Goal: Information Seeking & Learning: Learn about a topic

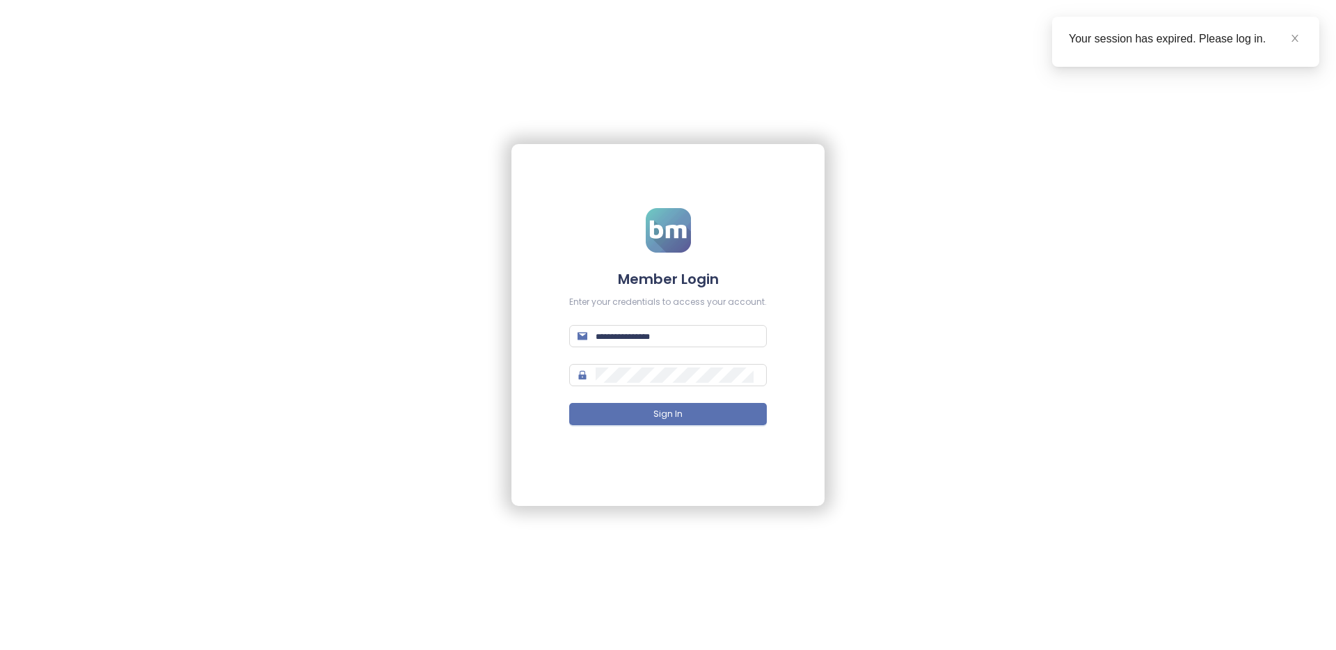
click at [668, 347] on form "Member Login Enter your credentials to access your account. Sign In" at bounding box center [668, 325] width 198 height 235
click at [668, 340] on input "text" at bounding box center [677, 336] width 163 height 15
type input "**********"
click at [569, 403] on button "Sign In" at bounding box center [668, 414] width 198 height 22
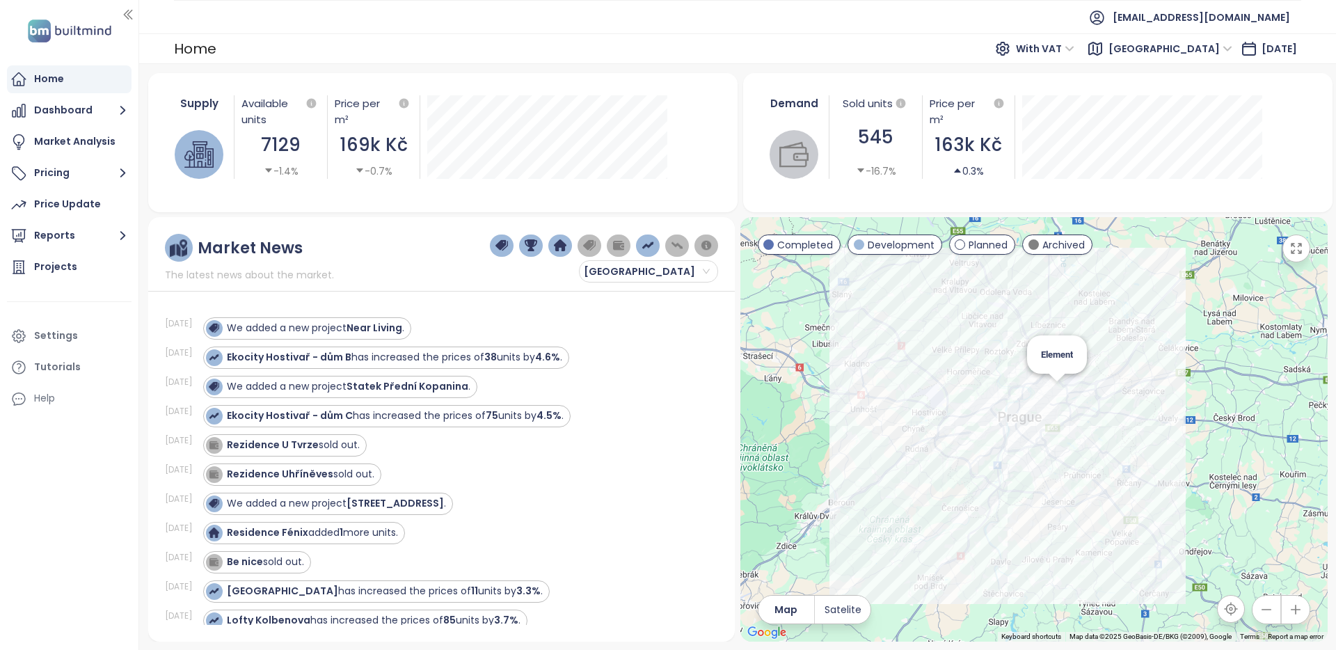
click at [1057, 385] on div "Element" at bounding box center [1034, 429] width 587 height 425
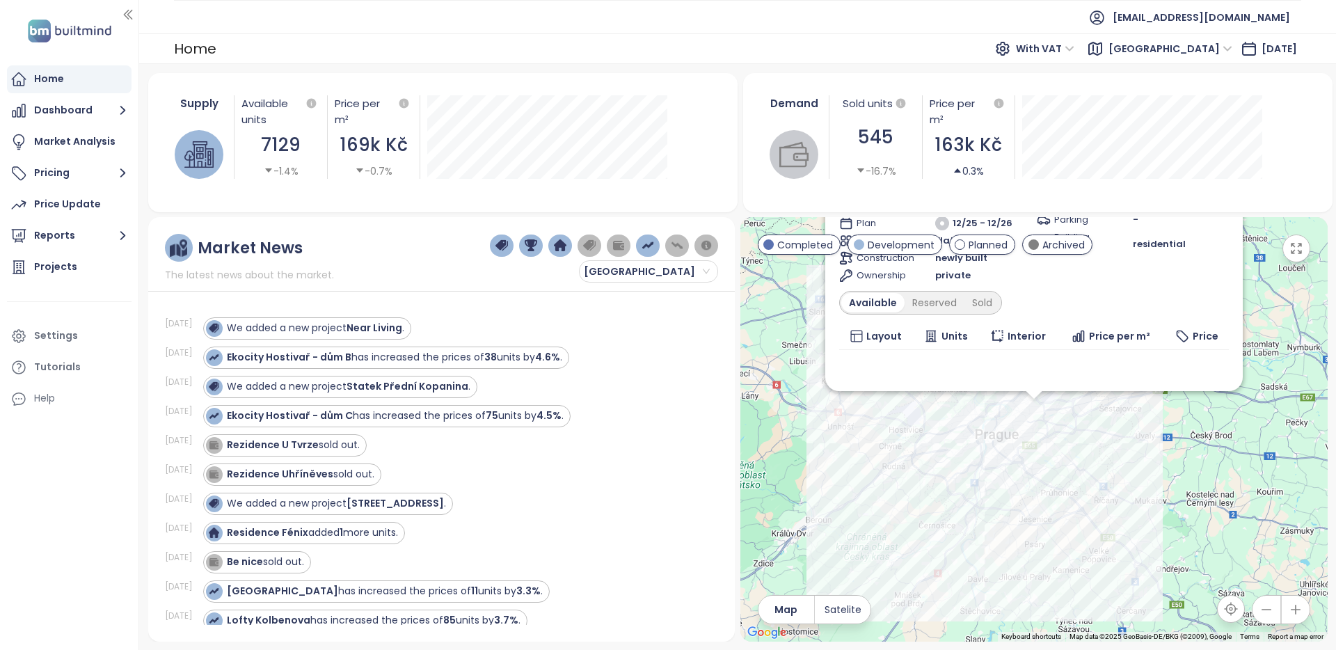
click at [1160, 456] on div "Element Planned [STREET_ADDRESS] RS development Transport 6.9 Medium Materials …" at bounding box center [1034, 429] width 587 height 425
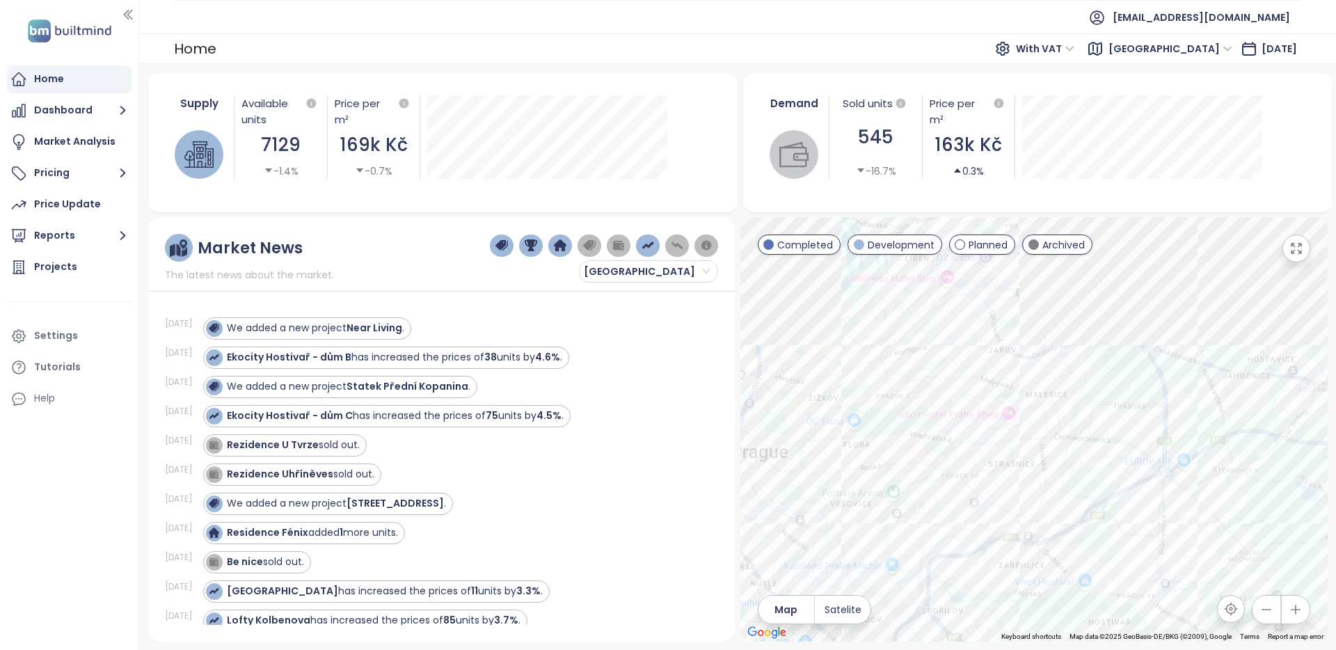
drag, startPoint x: 938, startPoint y: 535, endPoint x: 940, endPoint y: 465, distance: 70.3
click at [944, 546] on div at bounding box center [1034, 429] width 587 height 425
drag, startPoint x: 945, startPoint y: 303, endPoint x: 955, endPoint y: 438, distance: 134.7
click at [1016, 475] on div at bounding box center [1034, 429] width 587 height 425
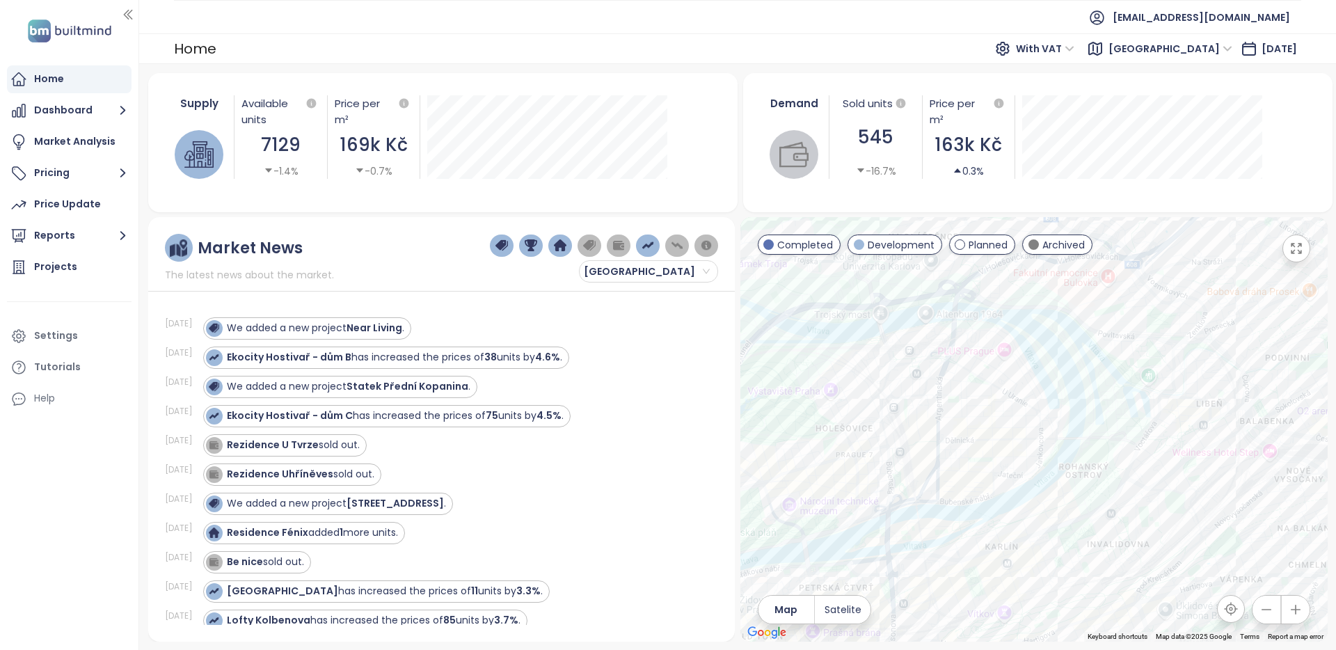
drag, startPoint x: 914, startPoint y: 430, endPoint x: 1071, endPoint y: 392, distance: 161.9
click at [1074, 392] on div at bounding box center [1034, 429] width 587 height 425
click at [1002, 397] on div "Factory house" at bounding box center [1034, 429] width 587 height 425
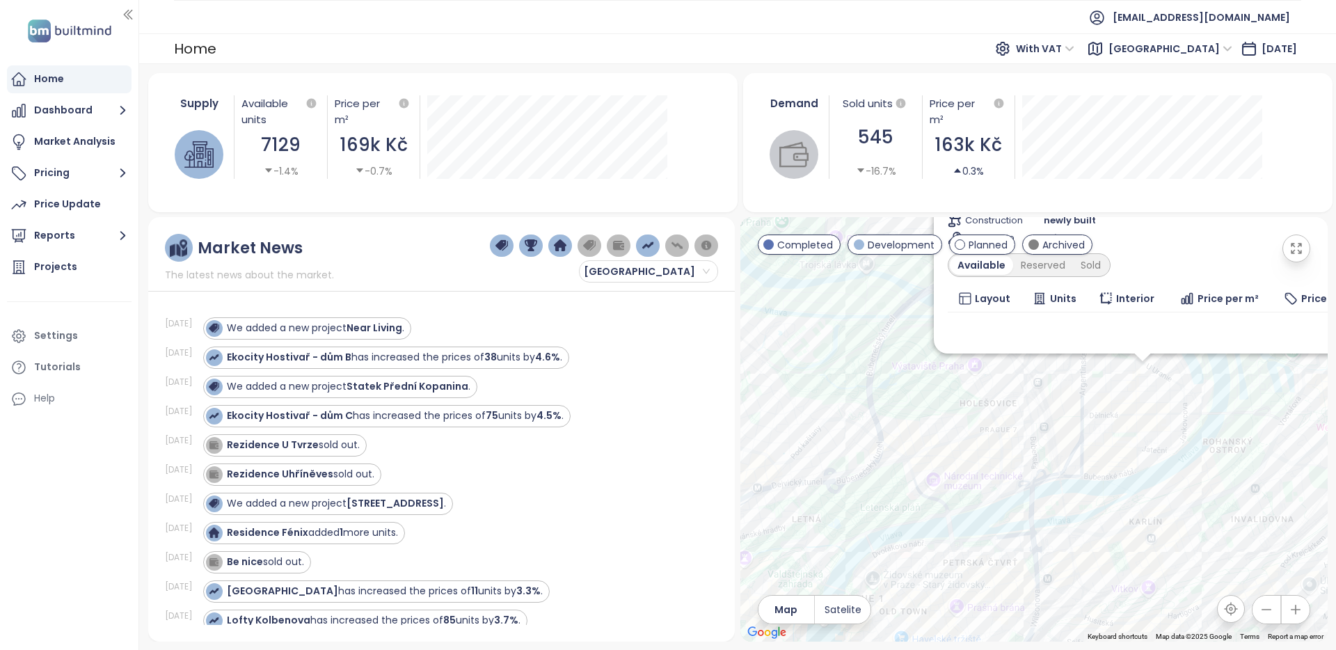
drag, startPoint x: 1068, startPoint y: 491, endPoint x: 1107, endPoint y: 449, distance: 57.1
click at [1187, 451] on div "Factory house Archived U [STREET_ADDRESS] [PERSON_NAME] INVEST Transport 8 High…" at bounding box center [1034, 429] width 587 height 425
click at [980, 400] on div "Factory house Archived U [STREET_ADDRESS] [PERSON_NAME] INVEST Transport 8 High…" at bounding box center [1034, 429] width 587 height 425
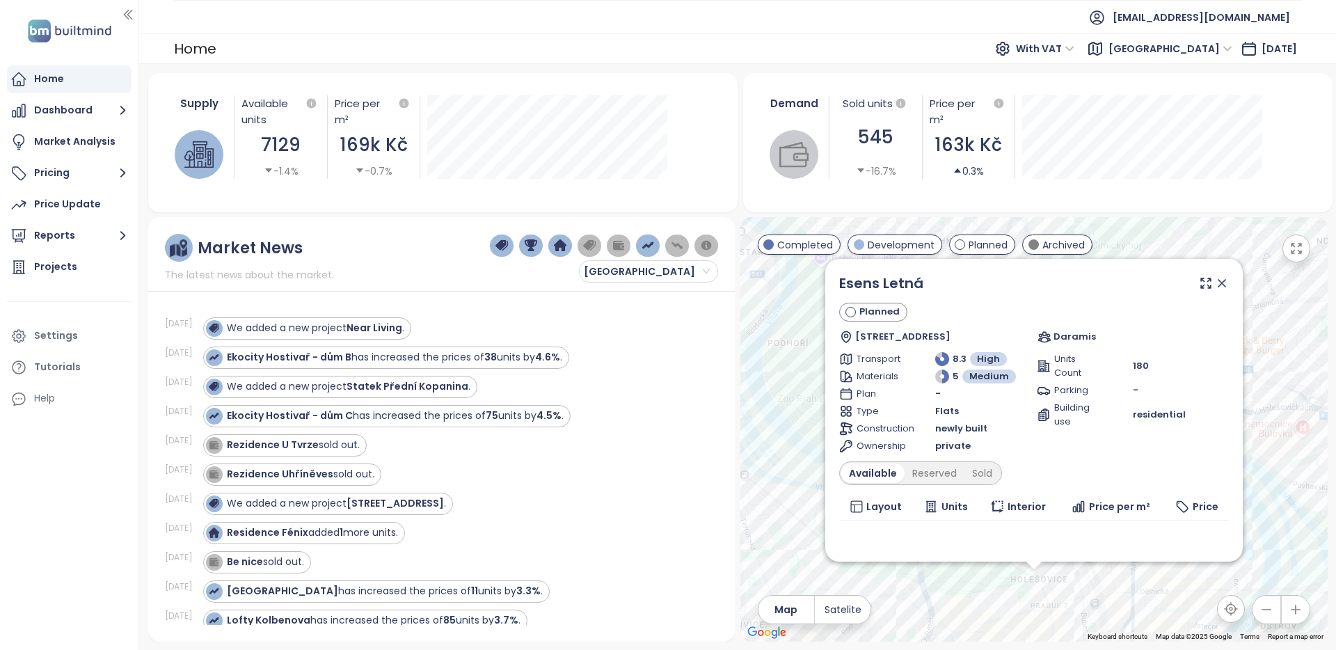
click at [1222, 287] on icon at bounding box center [1222, 283] width 14 height 14
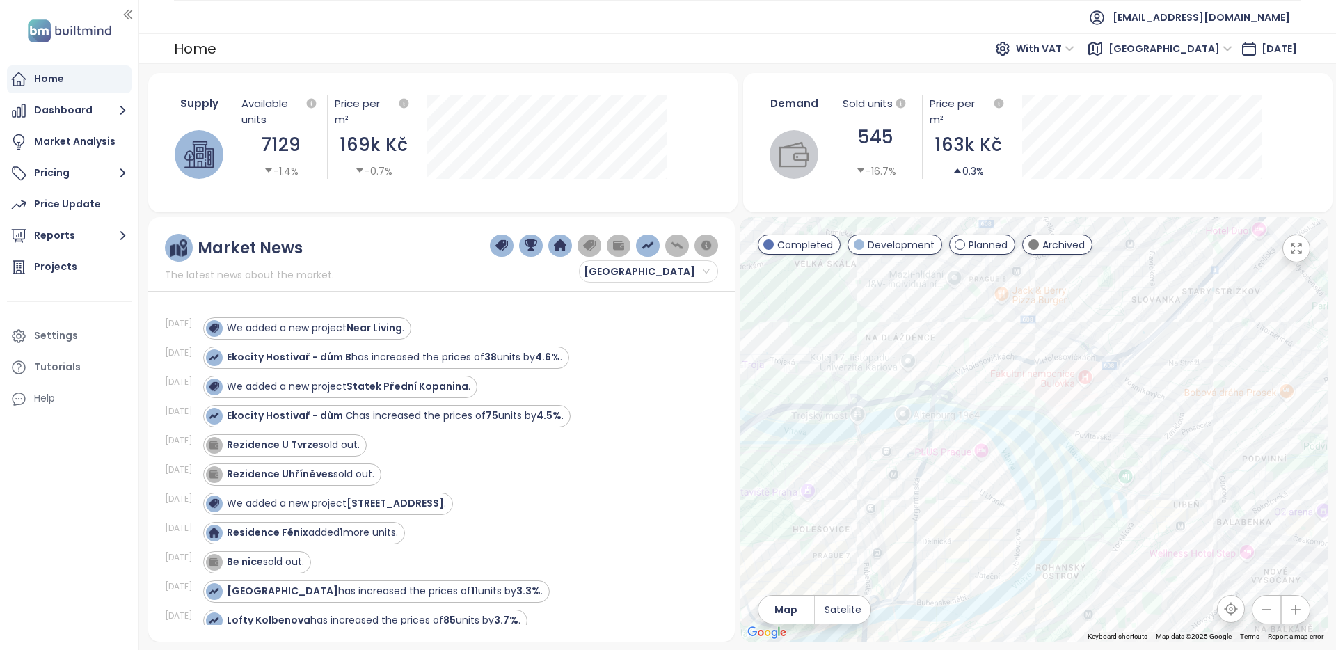
drag, startPoint x: 1039, startPoint y: 387, endPoint x: 924, endPoint y: 361, distance: 118.5
click at [904, 361] on div at bounding box center [1034, 429] width 587 height 425
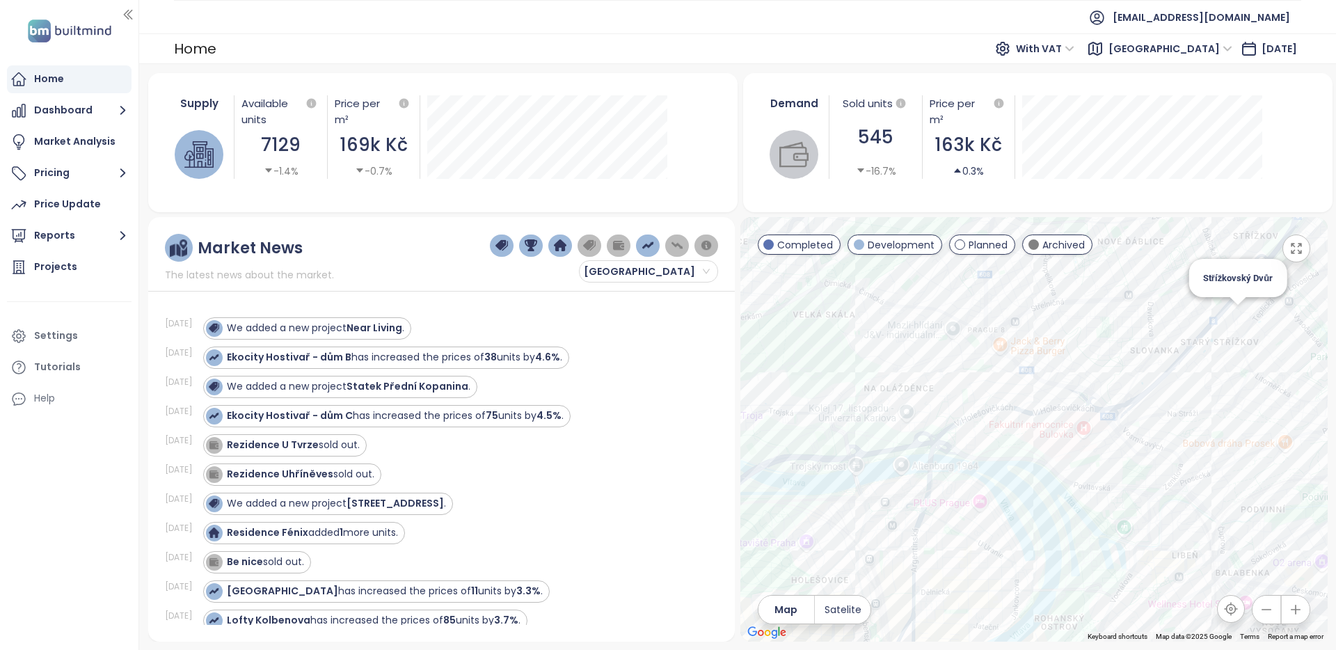
click at [1240, 283] on div "Střížkovský Dvůr" at bounding box center [1238, 278] width 98 height 38
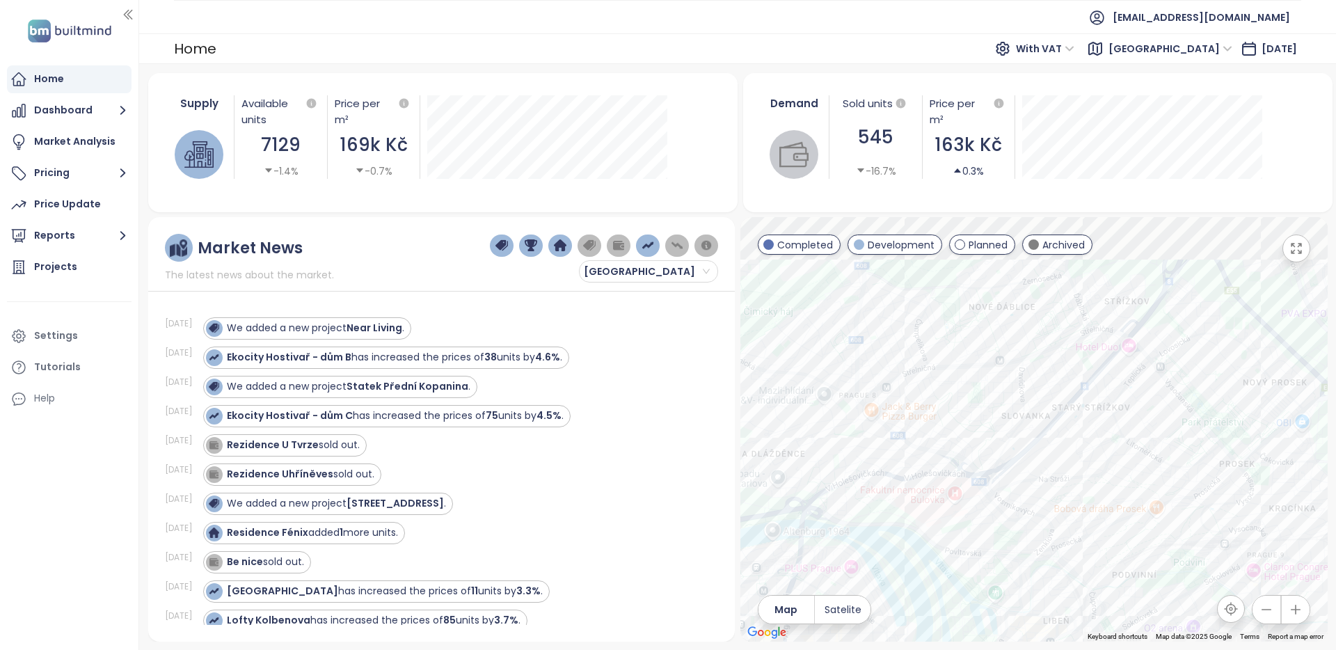
drag, startPoint x: 1256, startPoint y: 361, endPoint x: 1130, endPoint y: 393, distance: 129.8
click at [1128, 425] on div at bounding box center [1034, 429] width 587 height 425
click at [1133, 332] on div "L1FE House" at bounding box center [1034, 429] width 587 height 425
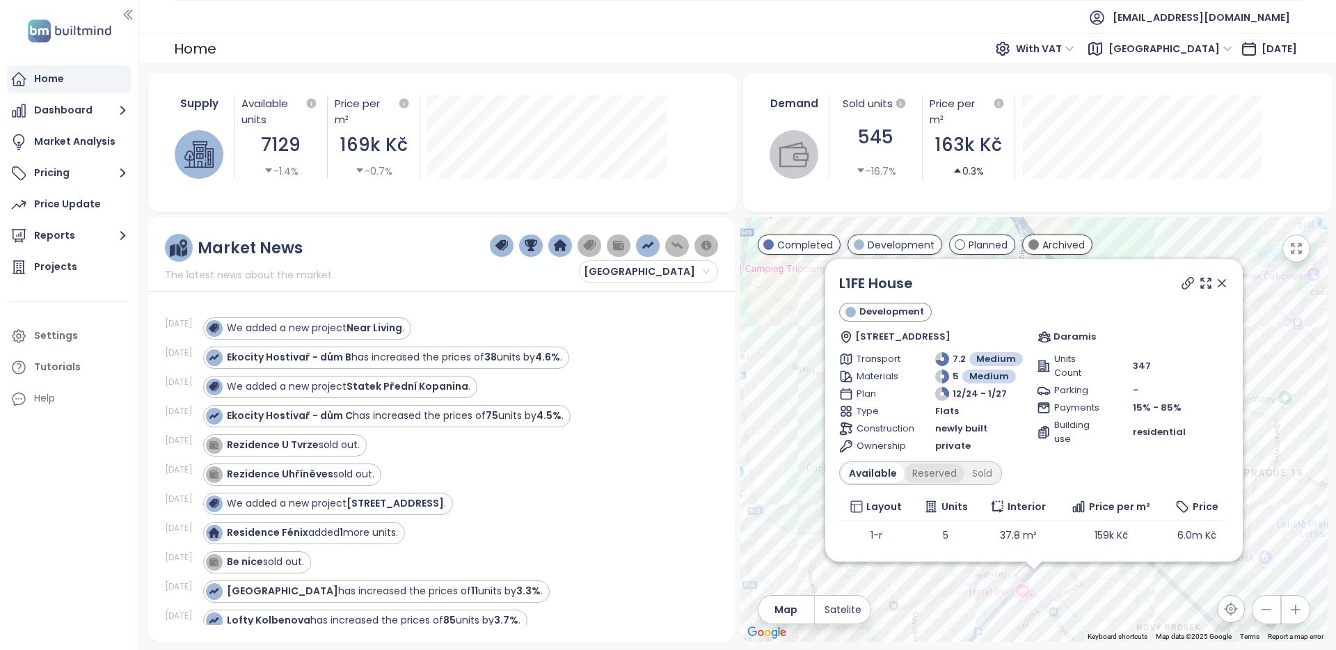
click at [941, 479] on div "Reserved" at bounding box center [935, 473] width 60 height 19
click at [976, 476] on div "Sold" at bounding box center [980, 473] width 35 height 19
click at [1222, 281] on icon at bounding box center [1222, 283] width 14 height 14
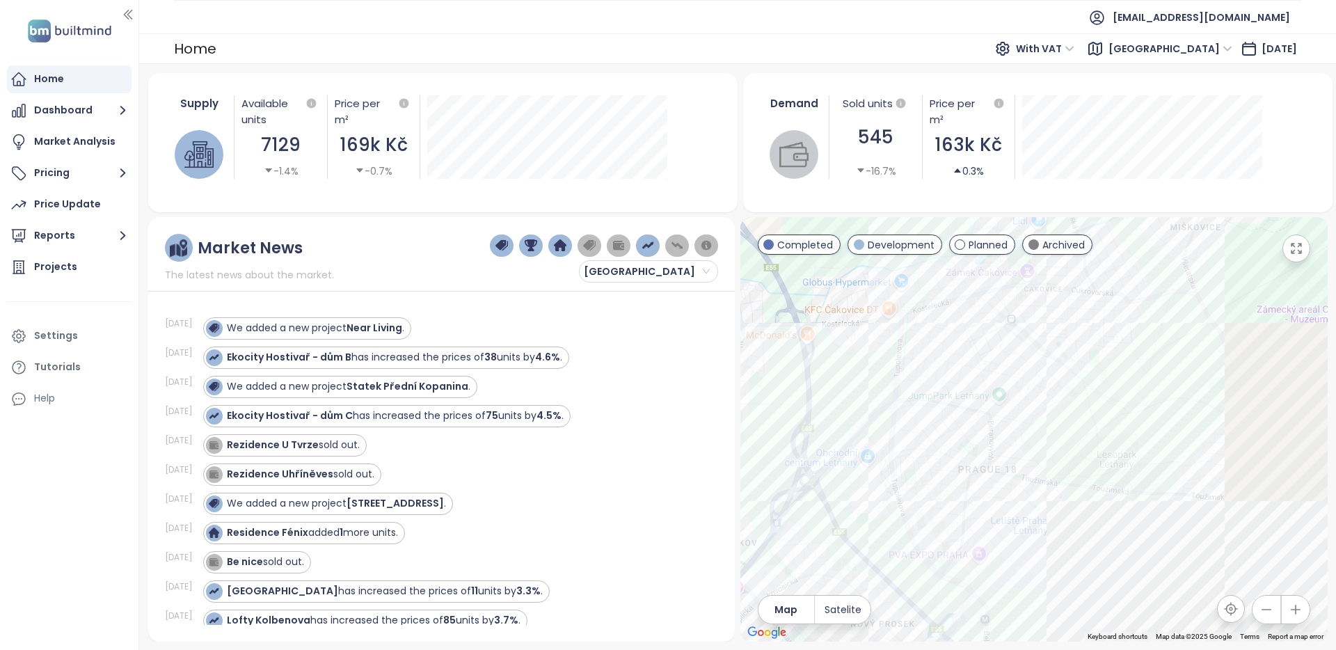
drag, startPoint x: 984, startPoint y: 386, endPoint x: 876, endPoint y: 393, distance: 107.4
click at [833, 384] on div at bounding box center [1034, 429] width 587 height 425
drag, startPoint x: 1078, startPoint y: 291, endPoint x: 1083, endPoint y: 381, distance: 90.6
click at [1083, 381] on div at bounding box center [1034, 429] width 587 height 425
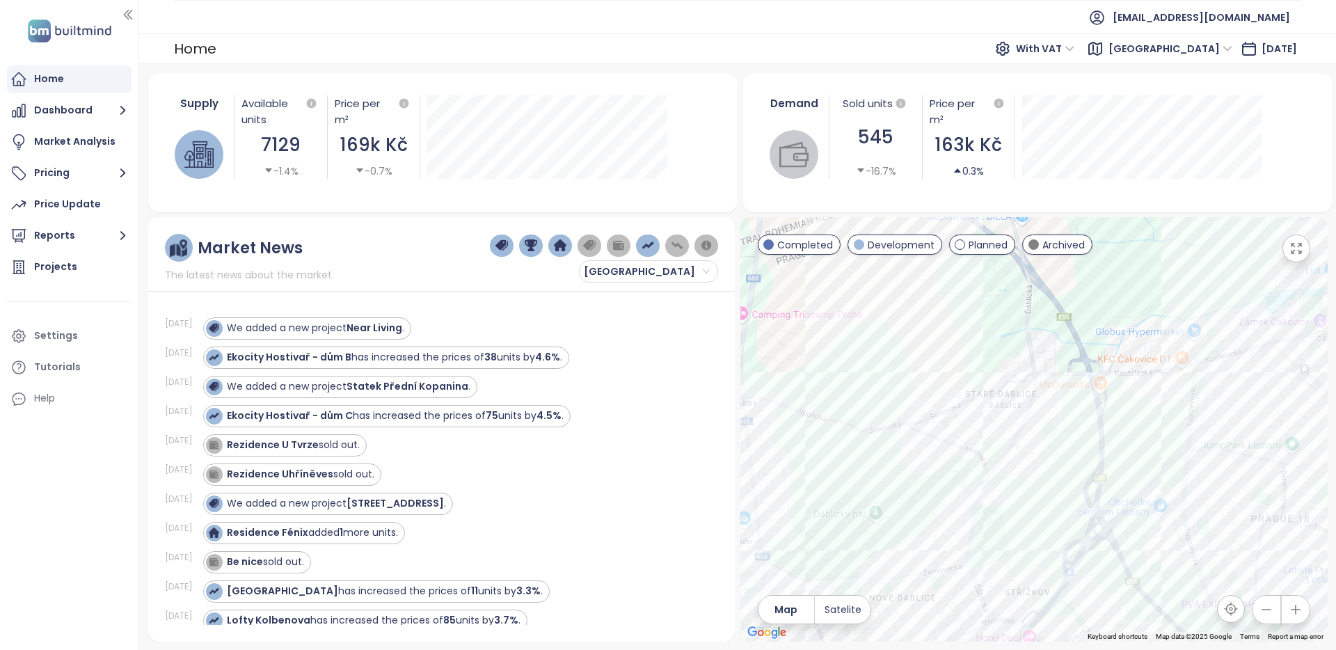
drag, startPoint x: 1174, startPoint y: 284, endPoint x: 1236, endPoint y: 296, distance: 63.1
click at [1297, 251] on div "← Move left → Move right ↑ Move up ↓ Move down + Zoom in - Zoom out Home Jump l…" at bounding box center [1034, 429] width 587 height 425
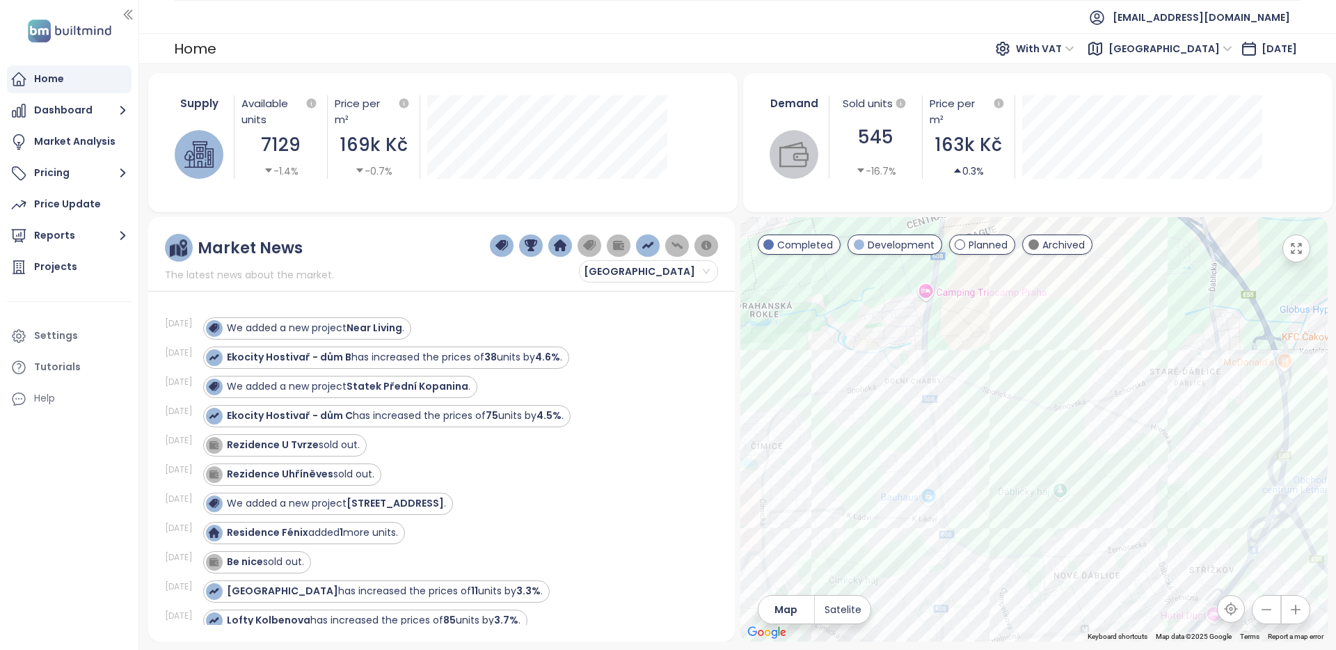
drag, startPoint x: 1081, startPoint y: 360, endPoint x: 972, endPoint y: 382, distance: 111.5
click at [1082, 360] on div at bounding box center [1034, 429] width 587 height 425
click at [916, 377] on div at bounding box center [1034, 429] width 587 height 425
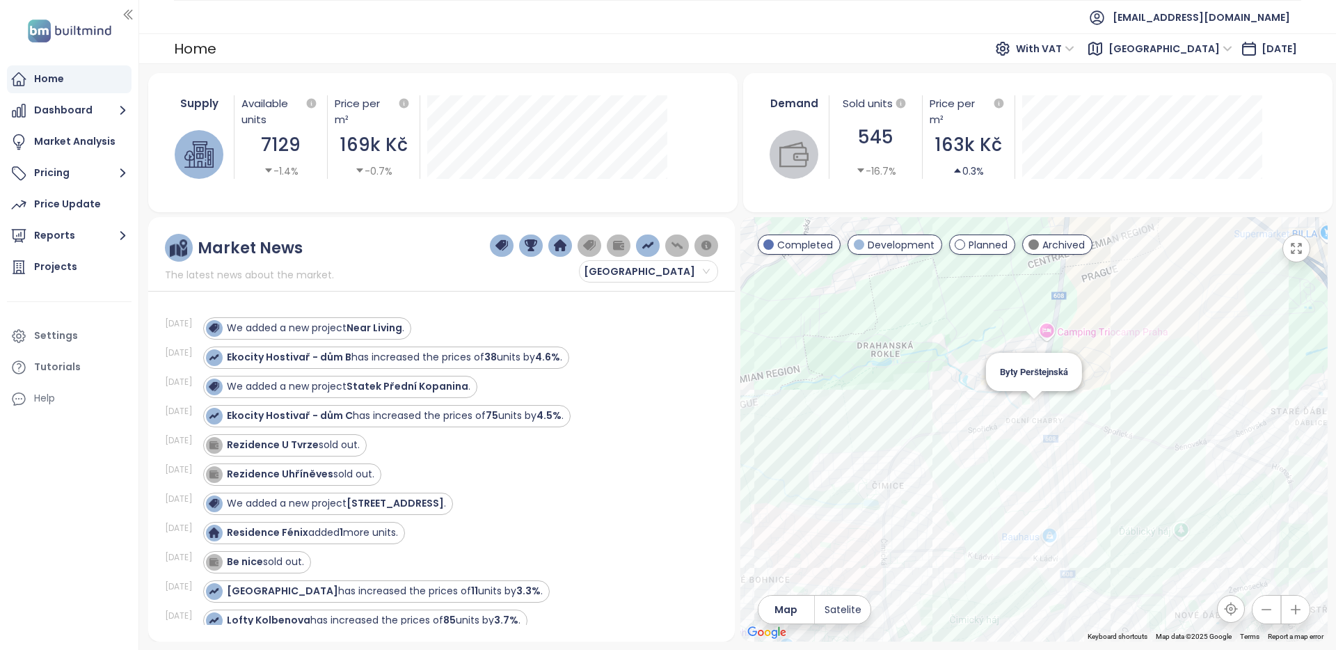
click at [1032, 404] on div "Byty Perštejnská" at bounding box center [1034, 429] width 587 height 425
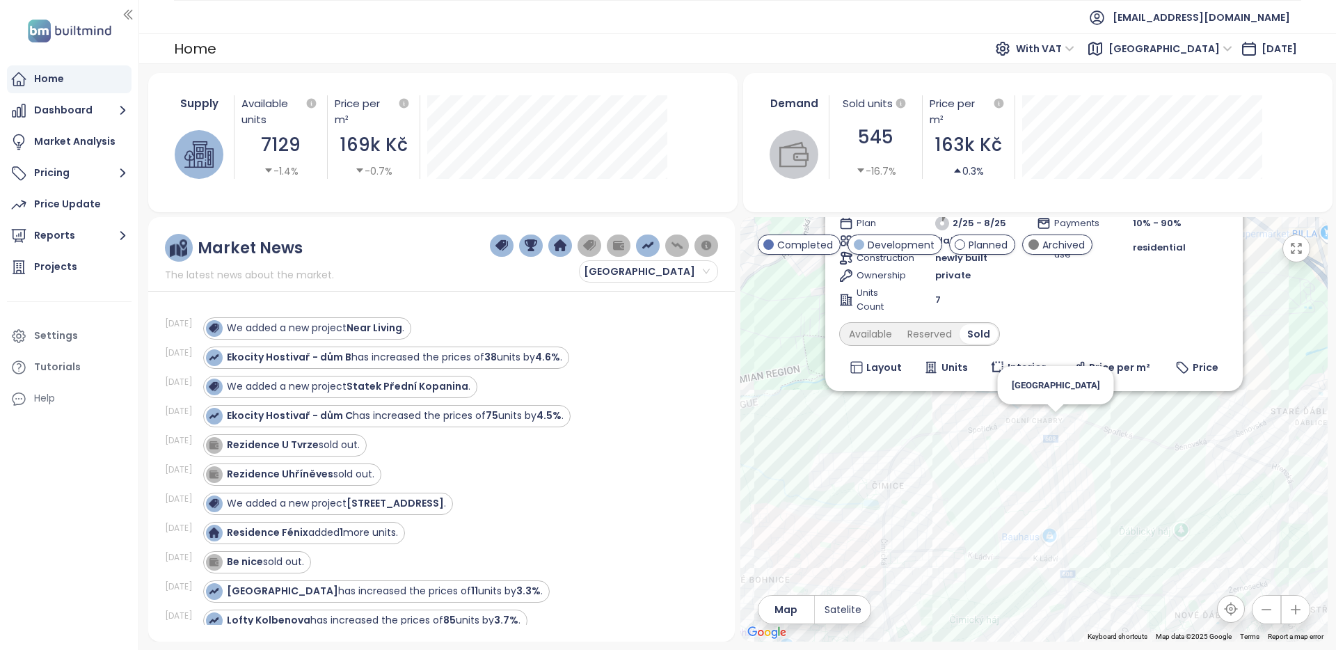
click at [1064, 425] on div "Byty Perštejnská Completed [STREET_ADDRESS] Byty Perštejnská Transport 6.2 Medi…" at bounding box center [1034, 429] width 587 height 425
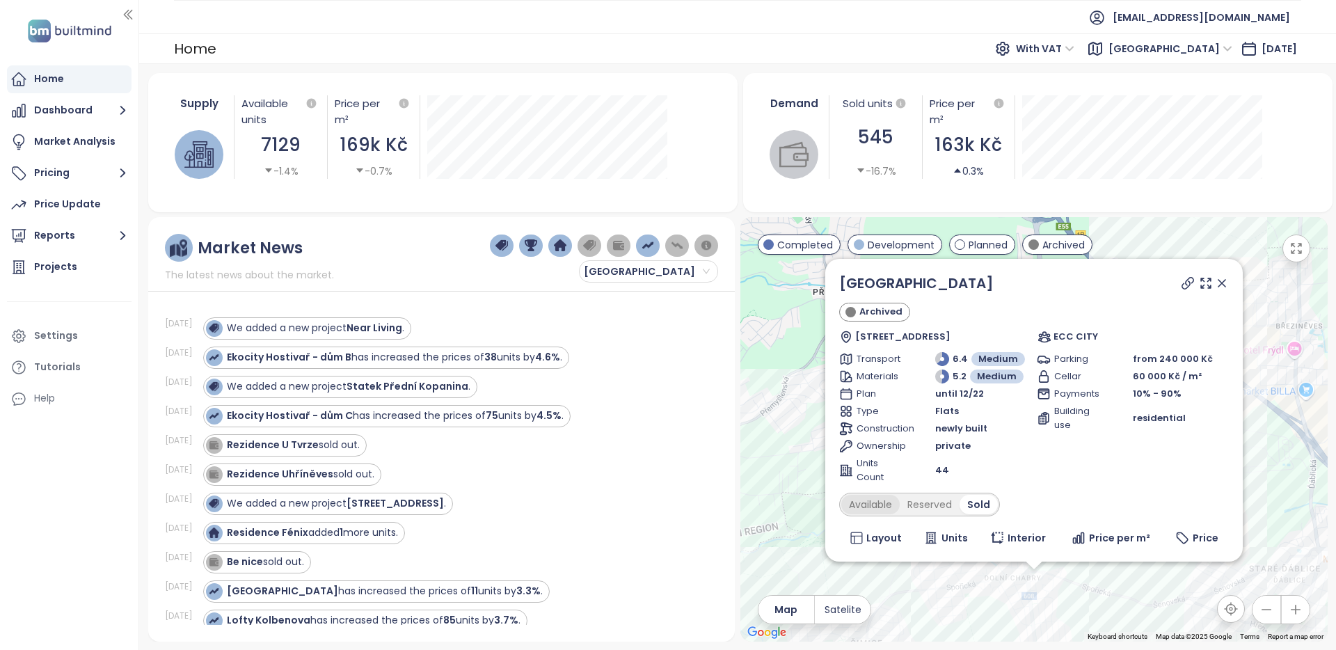
click at [891, 501] on div "Available" at bounding box center [871, 504] width 58 height 19
click at [102, 169] on button "Pricing" at bounding box center [69, 173] width 125 height 28
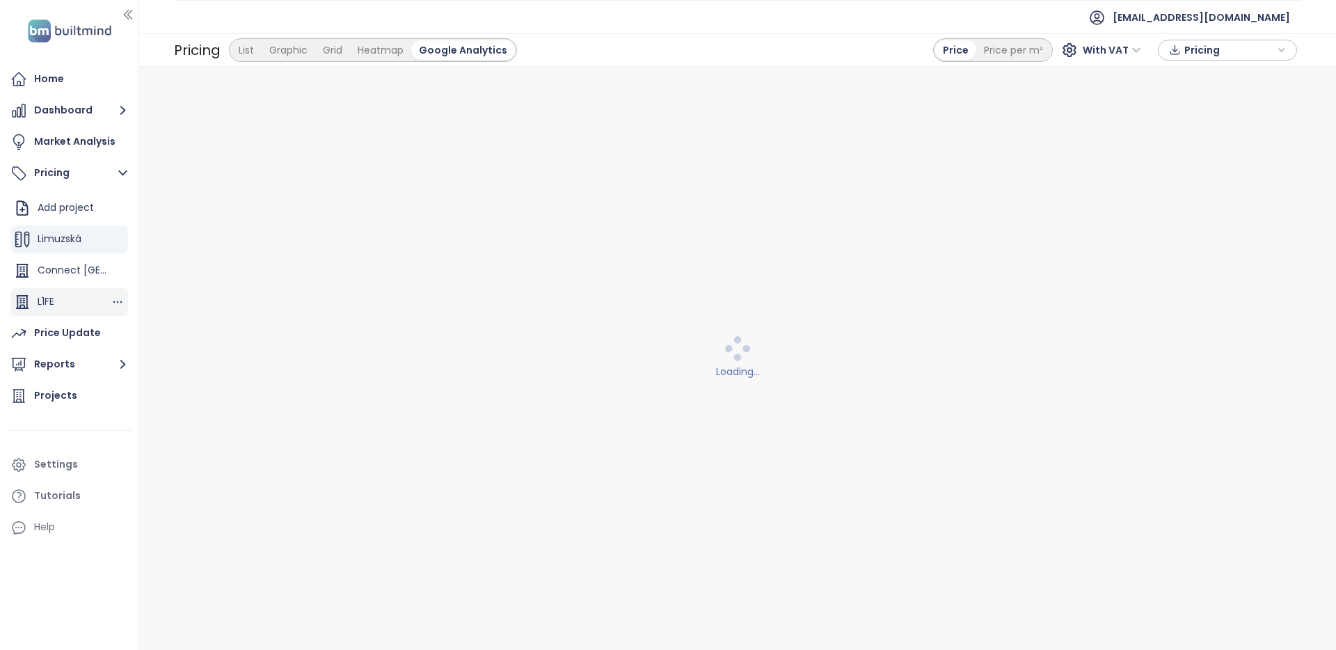
click at [61, 301] on div "L1FE" at bounding box center [69, 302] width 118 height 28
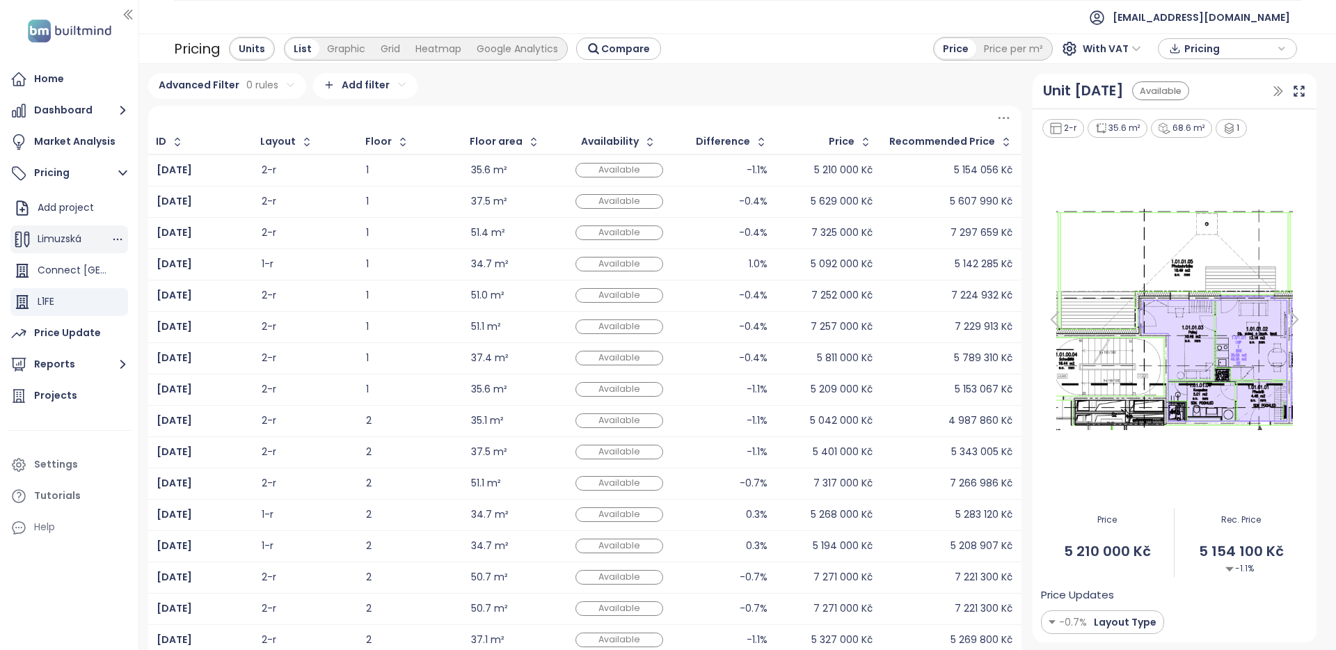
click at [65, 242] on span "Limuzská" at bounding box center [60, 239] width 44 height 14
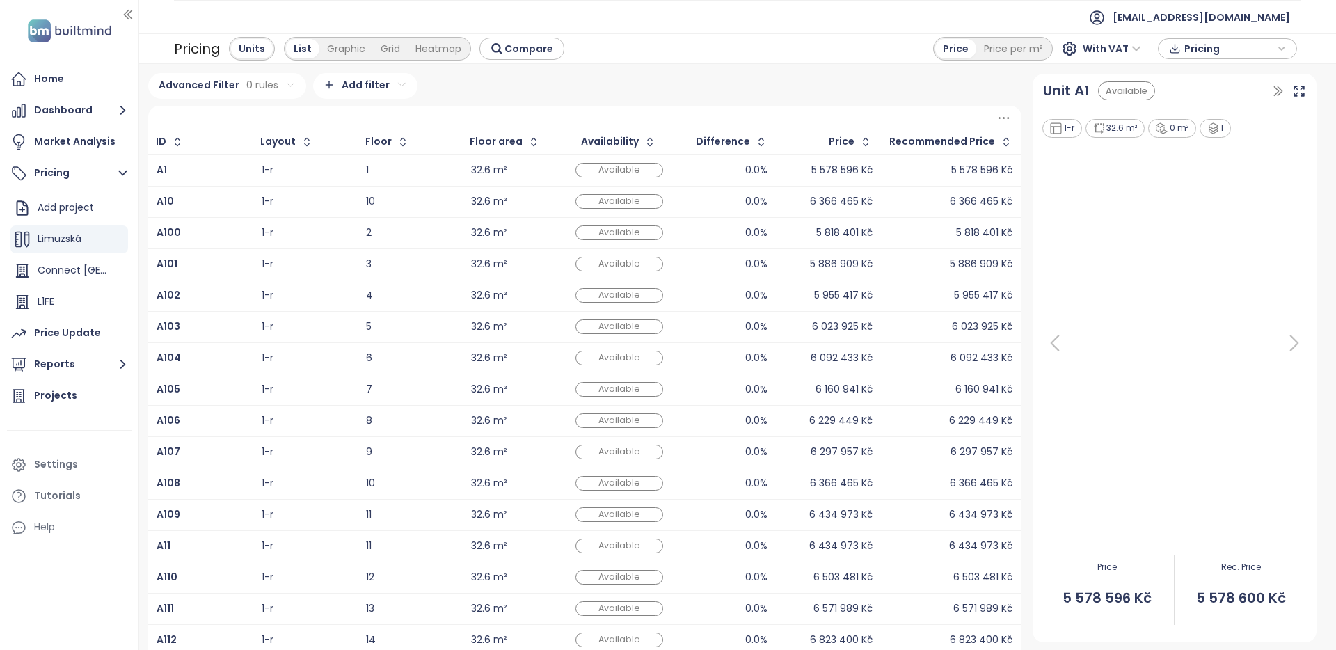
scroll to position [174, 0]
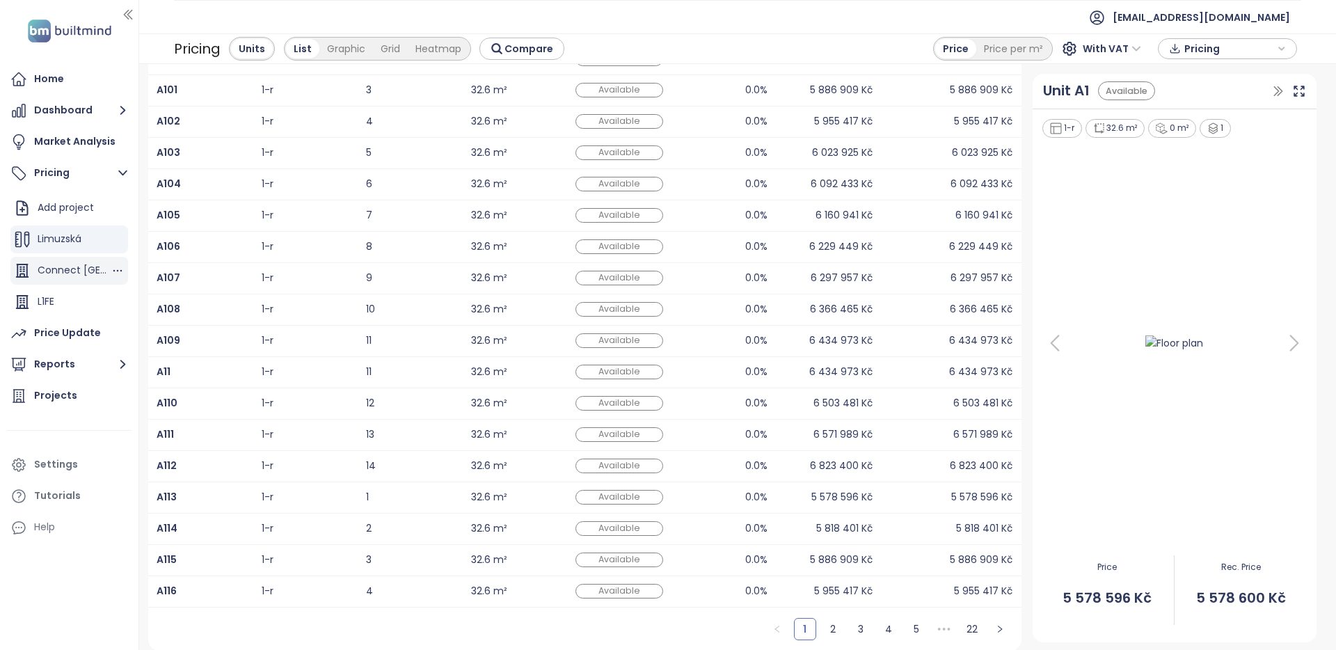
click at [88, 277] on div "Connect [GEOGRAPHIC_DATA]" at bounding box center [74, 270] width 73 height 17
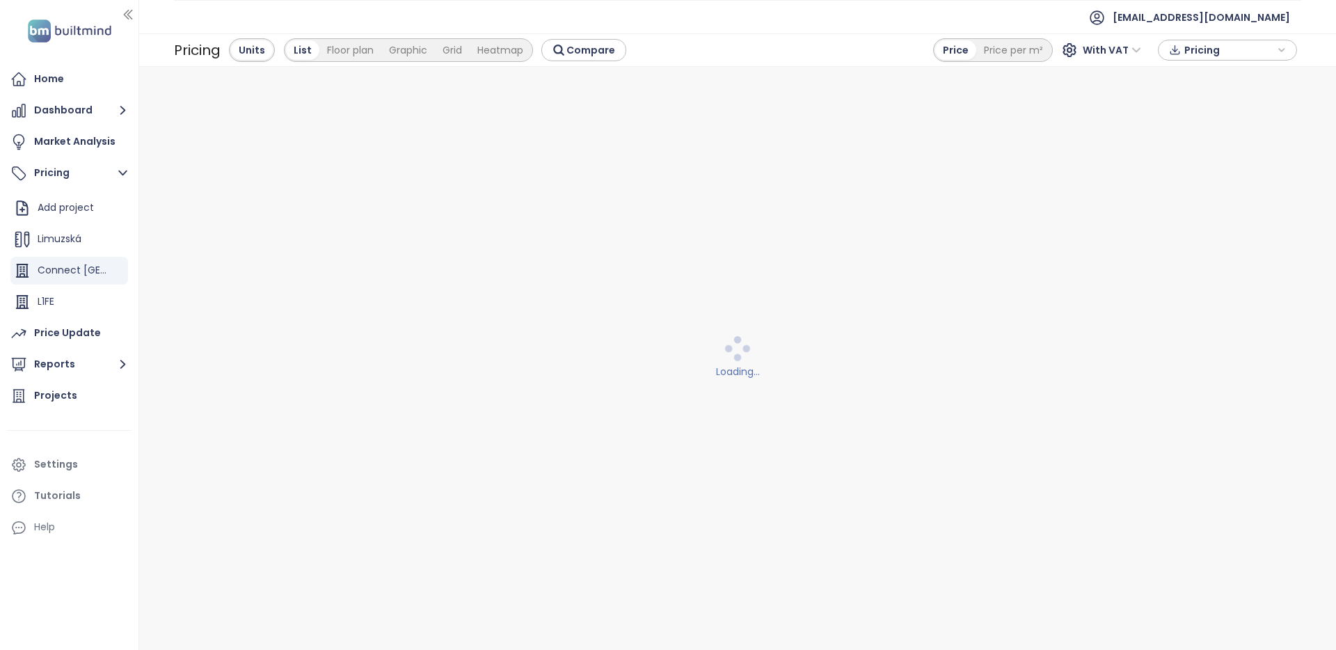
scroll to position [0, 0]
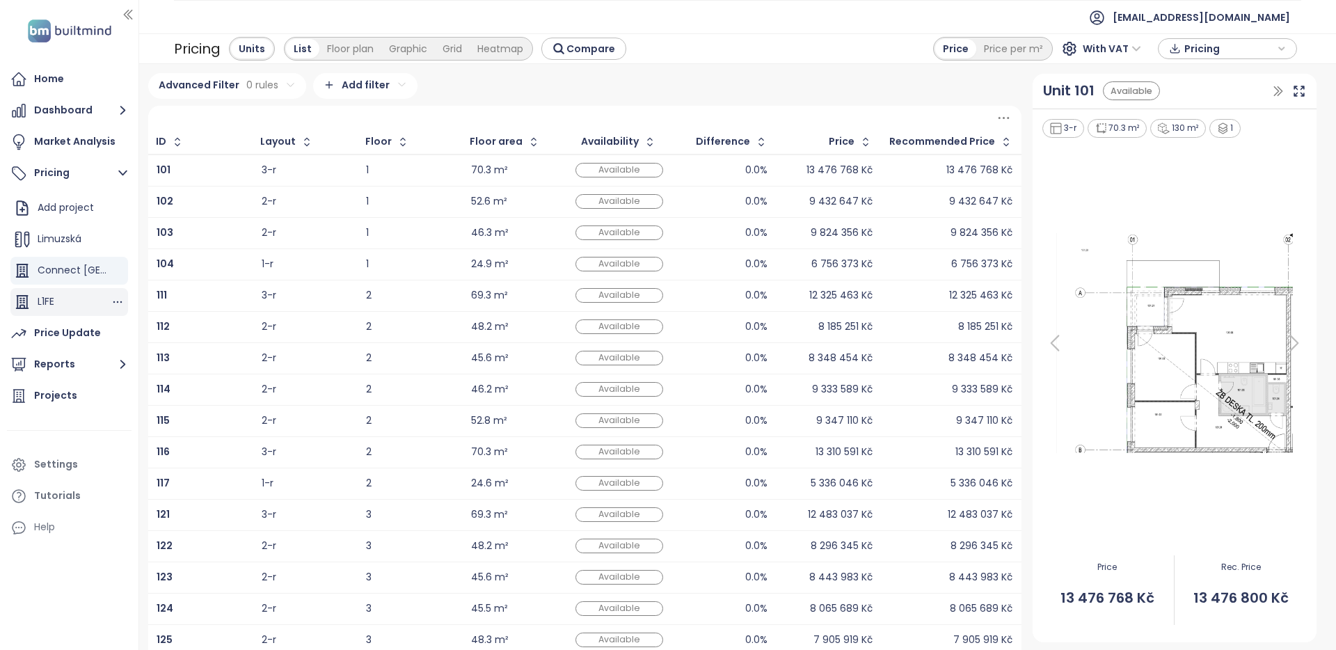
click at [75, 298] on div "L1FE" at bounding box center [69, 302] width 118 height 28
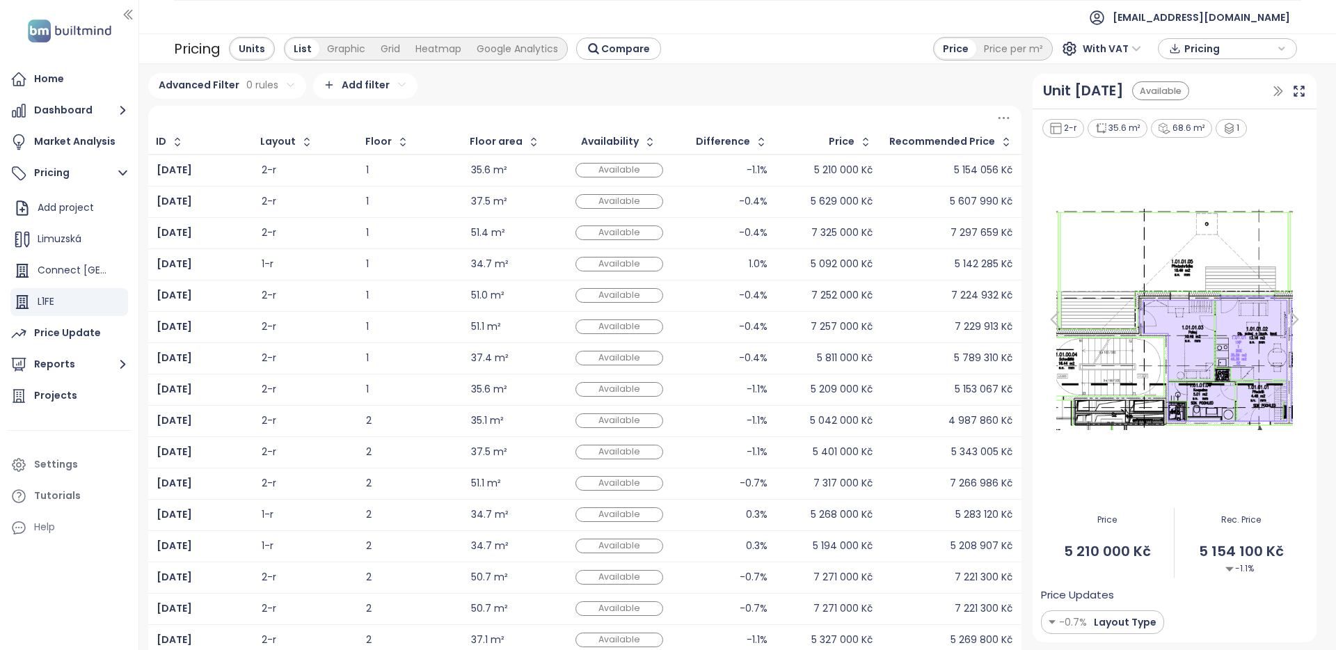
scroll to position [174, 0]
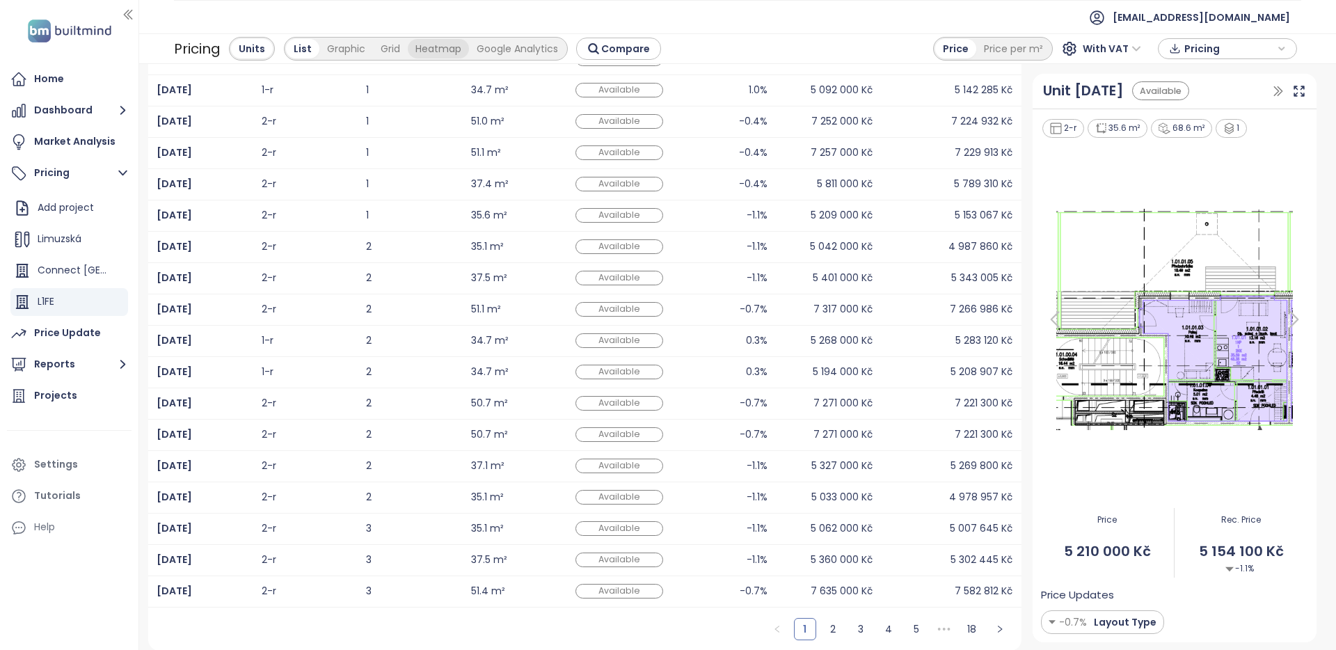
click at [413, 51] on div "Heatmap" at bounding box center [438, 48] width 61 height 19
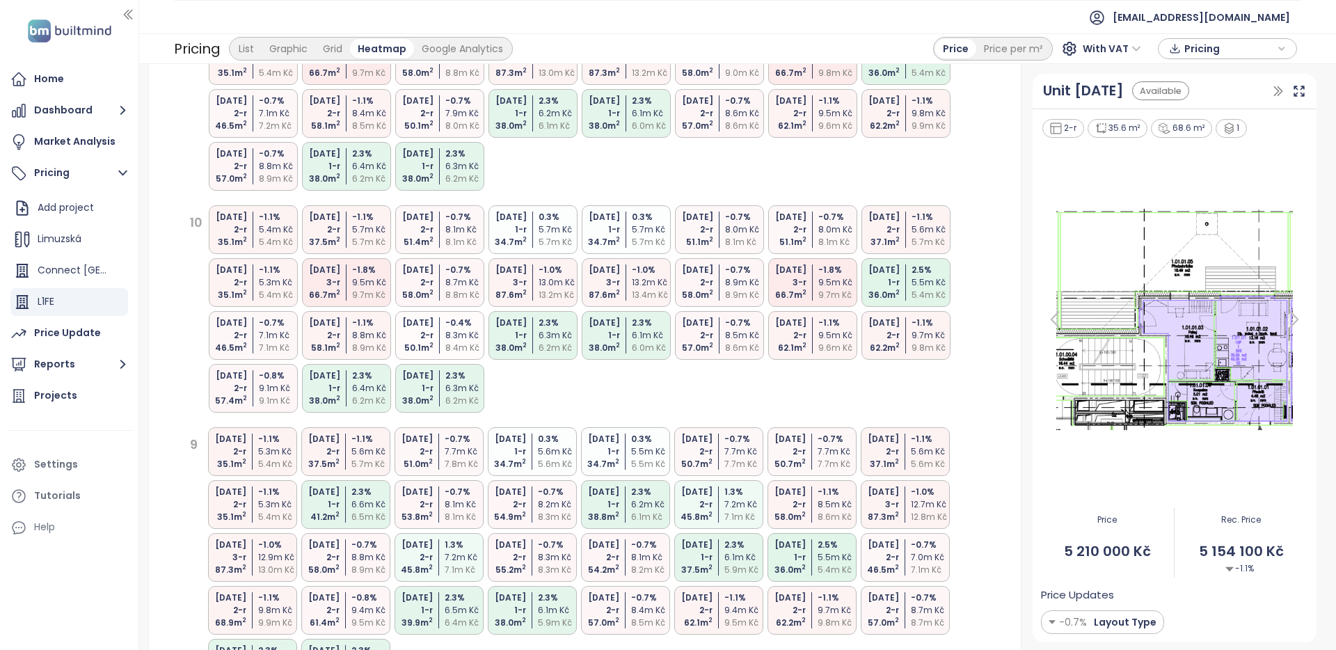
scroll to position [0, 0]
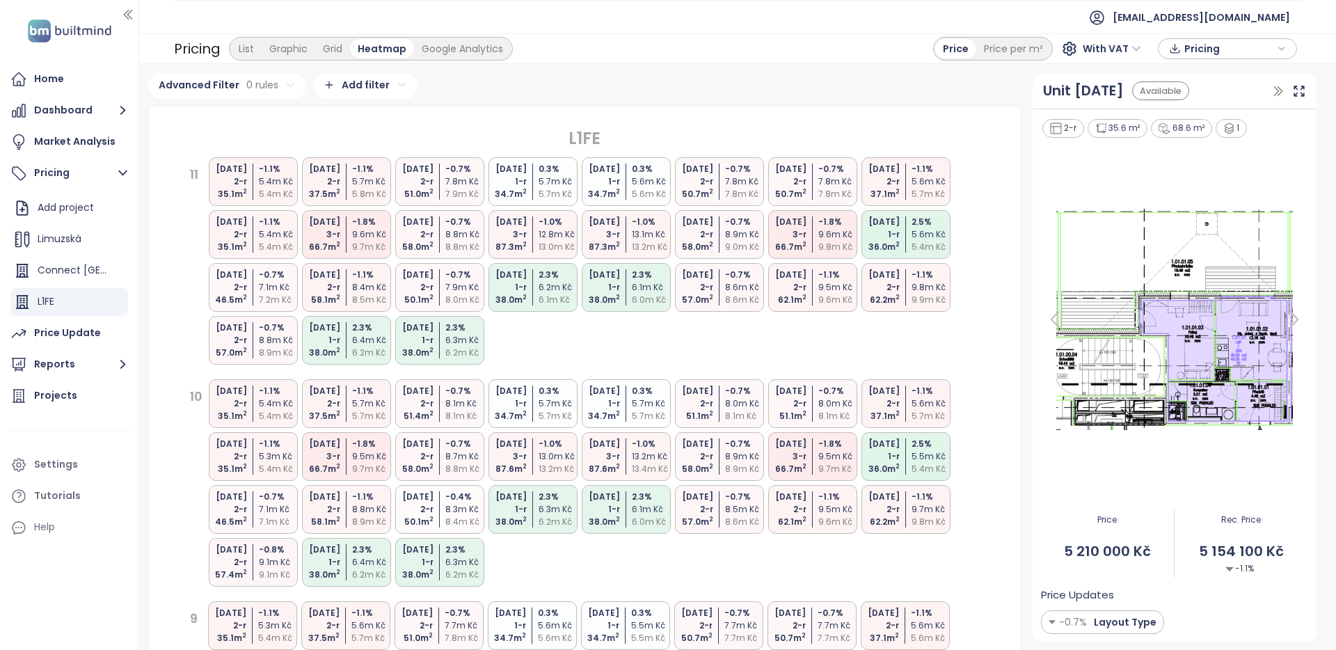
click at [824, 228] on div "9.6m Kč" at bounding box center [839, 234] width 41 height 13
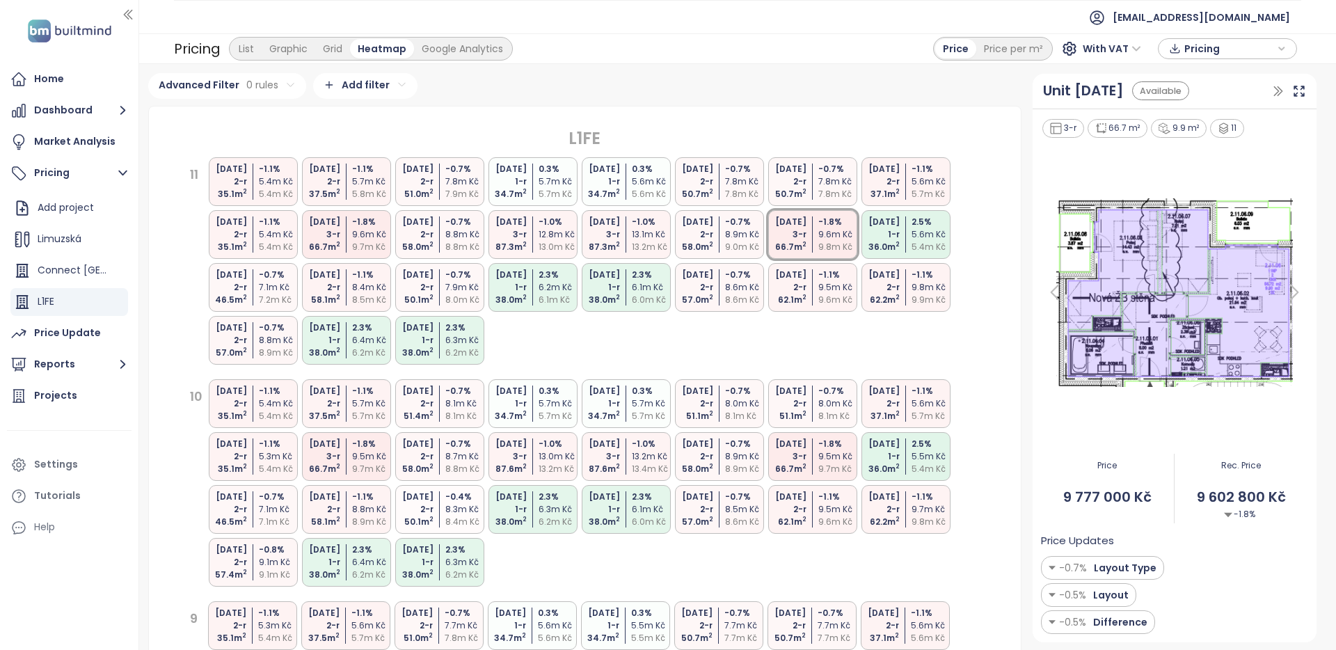
click at [645, 176] on div "5.6m Kč" at bounding box center [652, 181] width 41 height 13
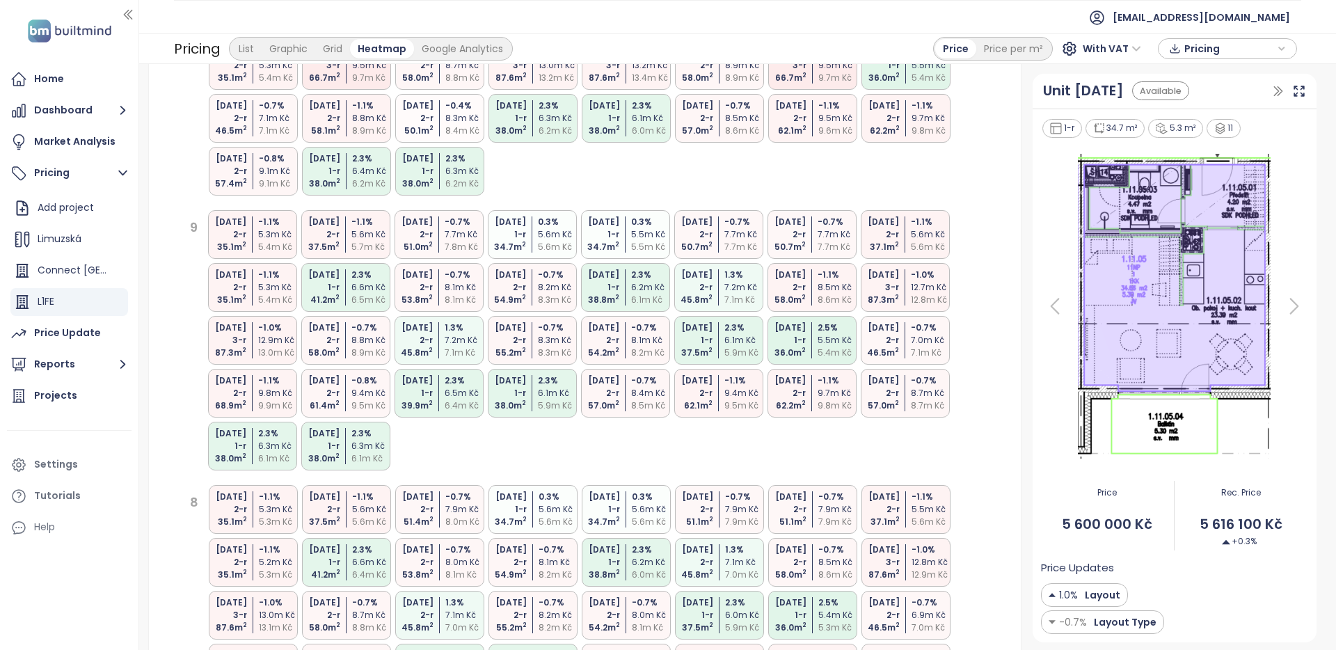
scroll to position [649, 0]
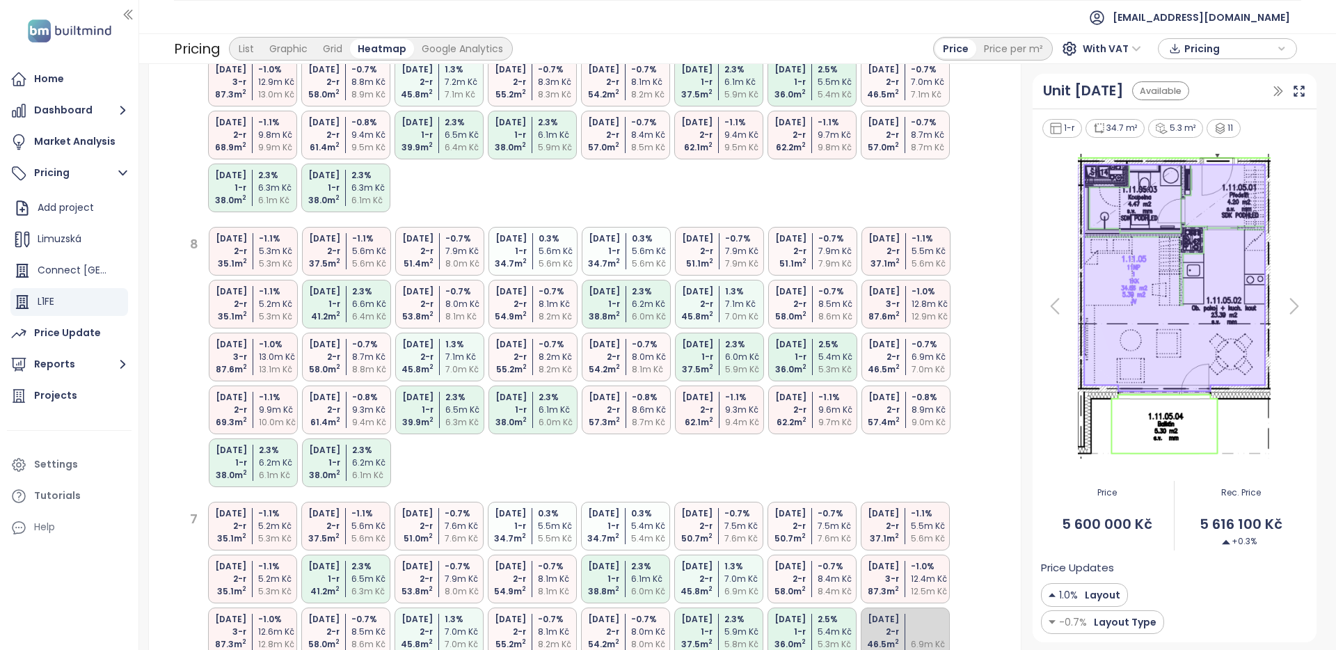
click at [548, 297] on div "-0.7 %" at bounding box center [559, 291] width 41 height 13
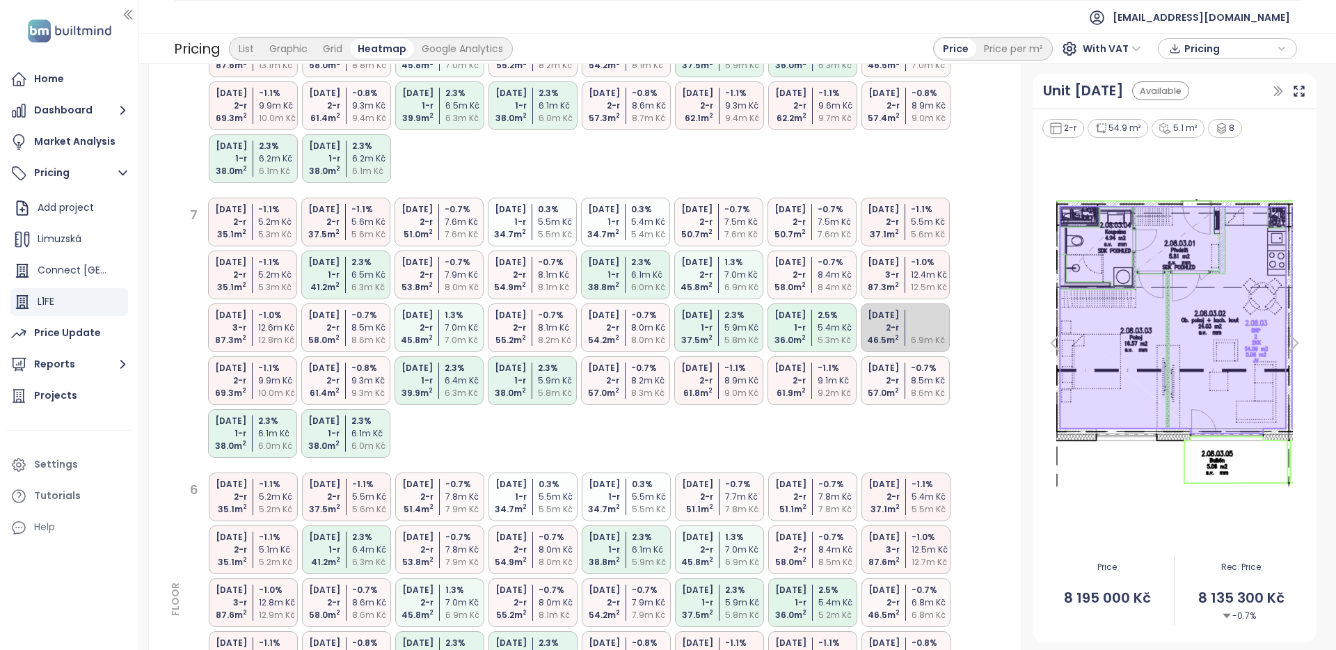
scroll to position [1107, 0]
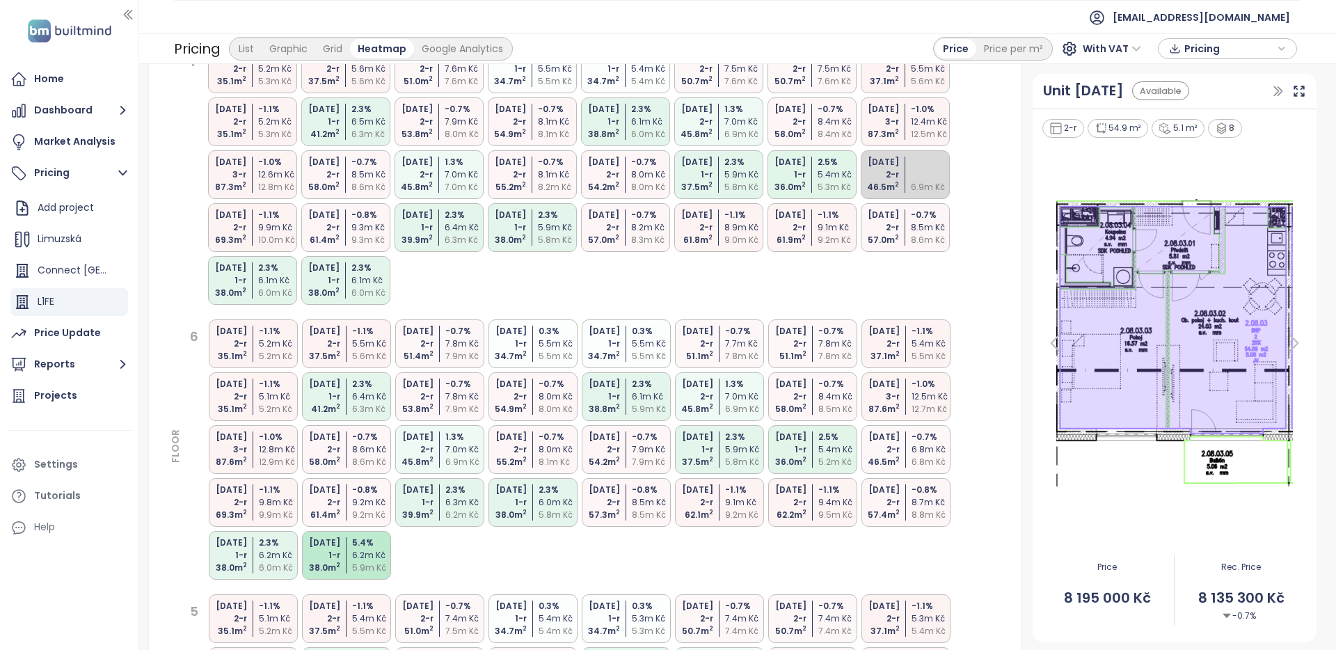
click at [506, 175] on div "2-r" at bounding box center [505, 174] width 41 height 13
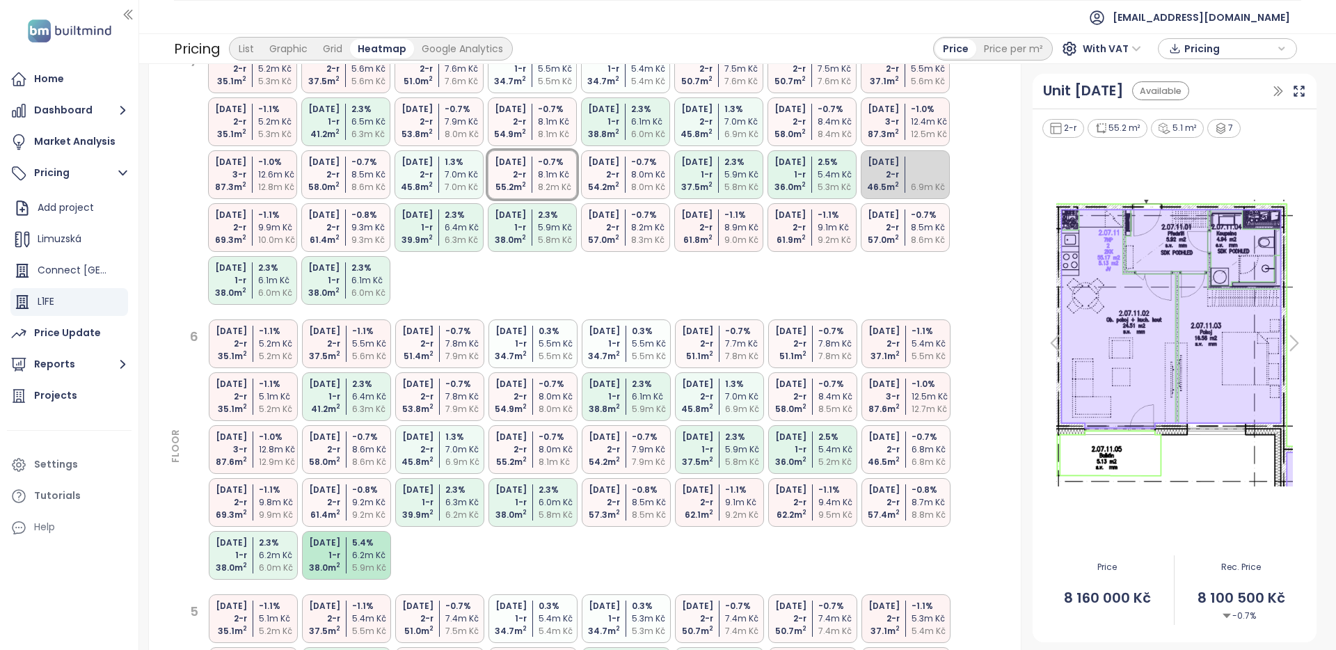
click at [317, 546] on div "[DATE]" at bounding box center [319, 543] width 41 height 13
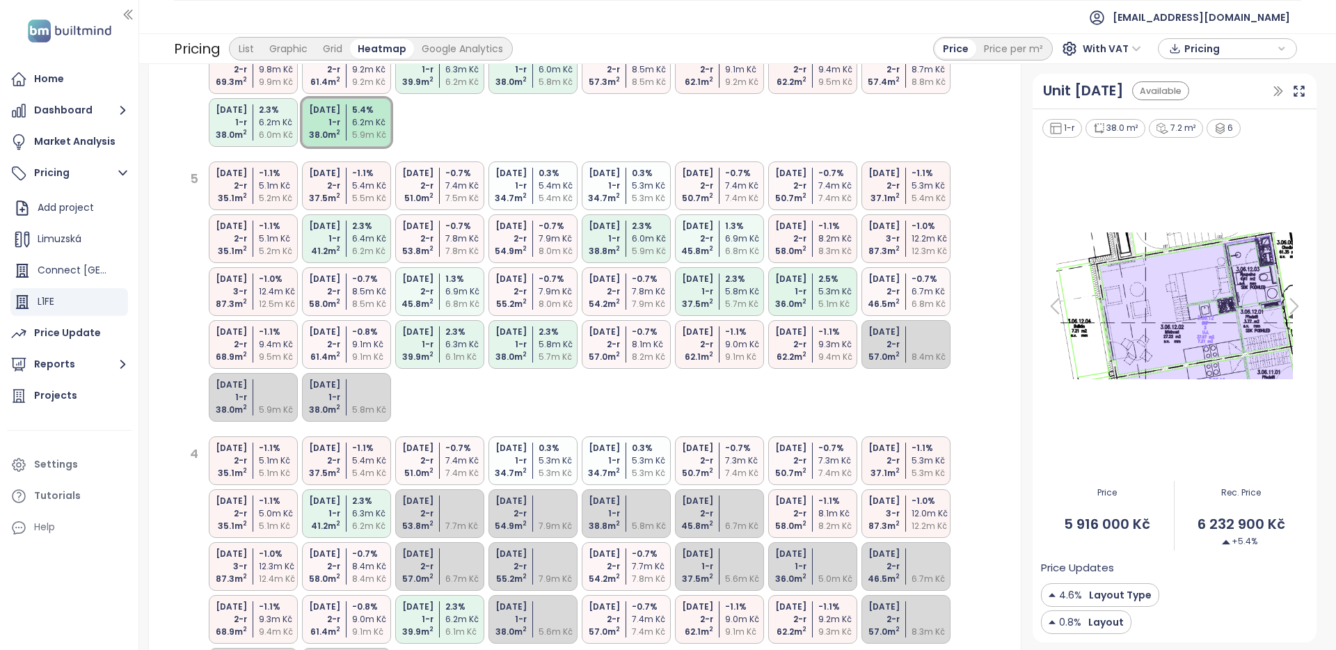
scroll to position [1595, 0]
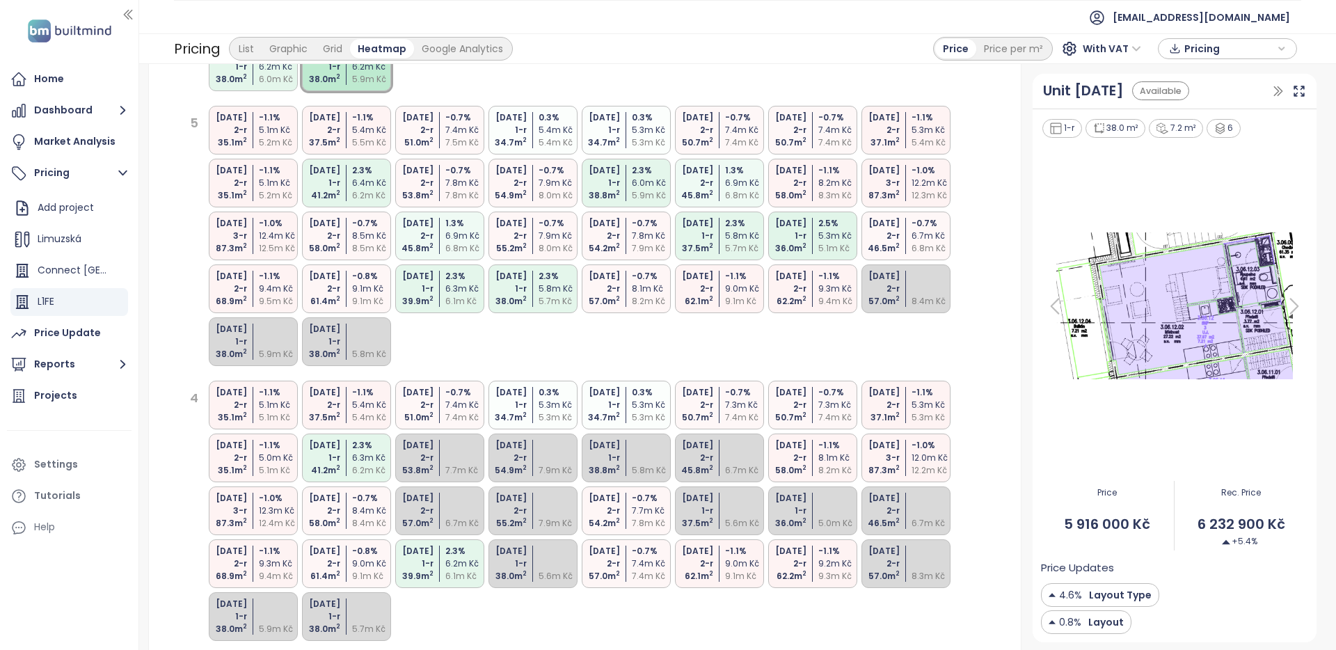
click at [744, 300] on div "9.1m Kč" at bounding box center [745, 301] width 41 height 13
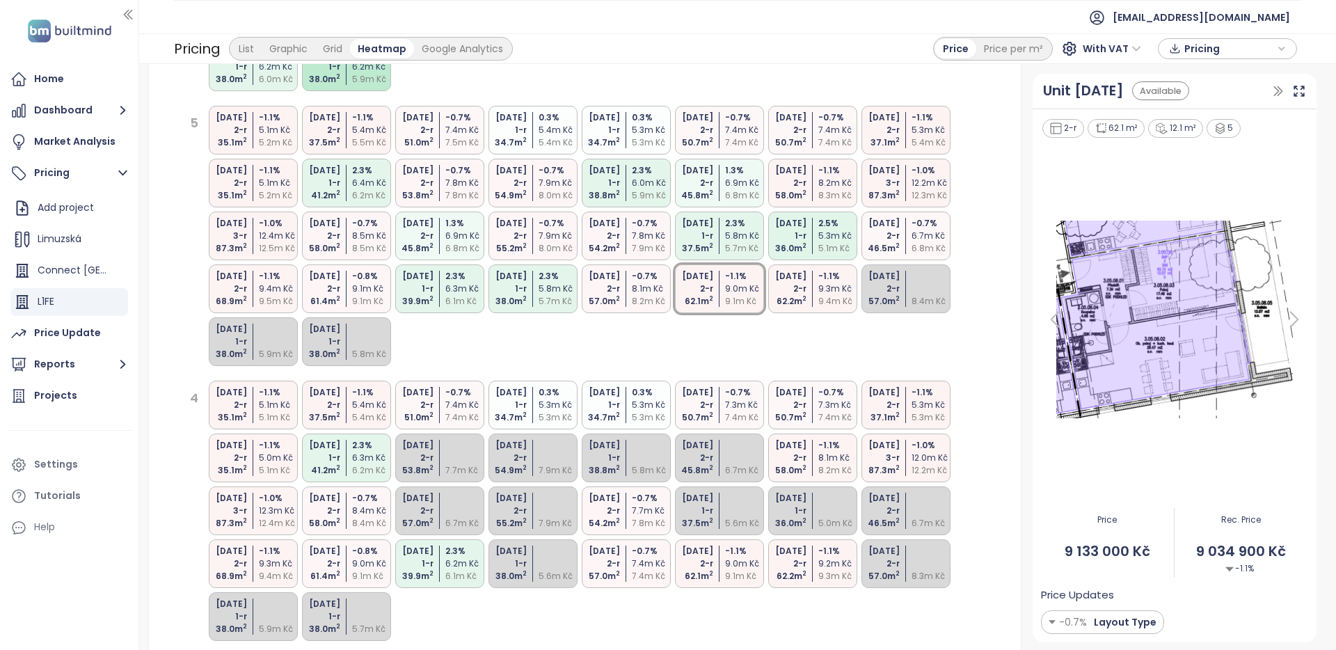
click at [258, 115] on div "[DATE] 2-r 35.1 m 2 -1.1 % 5.1m Kč 5.2m Kč" at bounding box center [253, 130] width 89 height 49
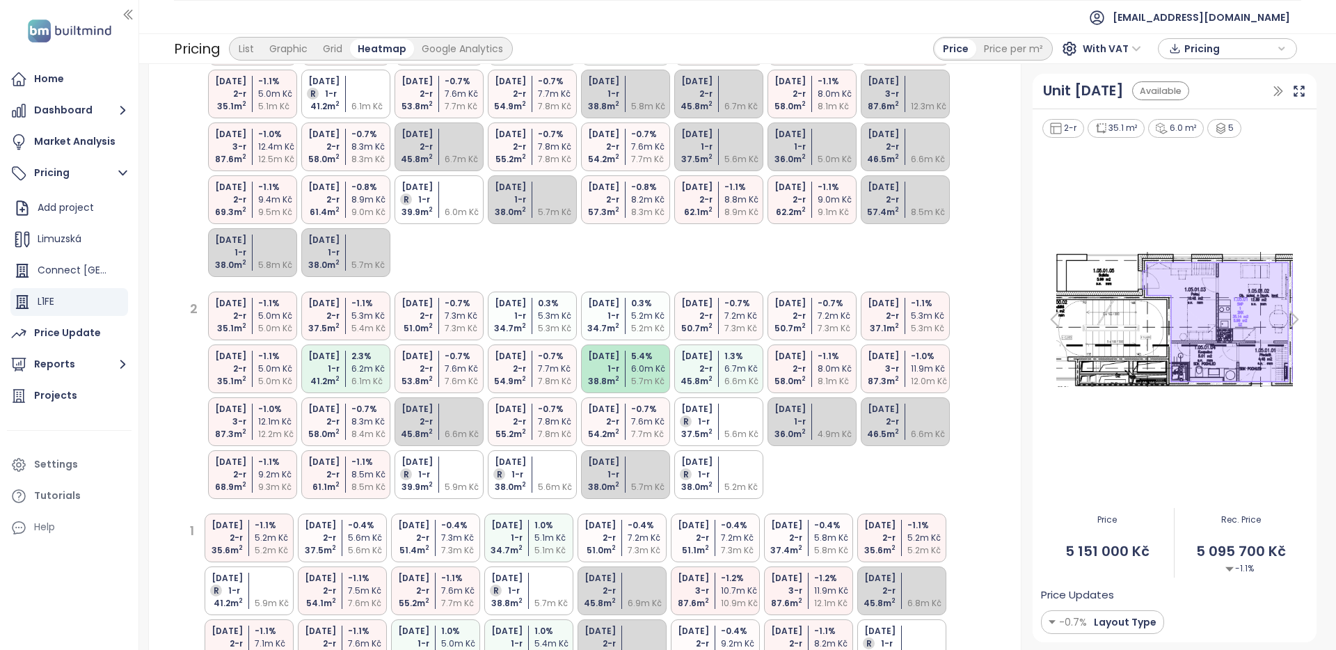
scroll to position [2396, 0]
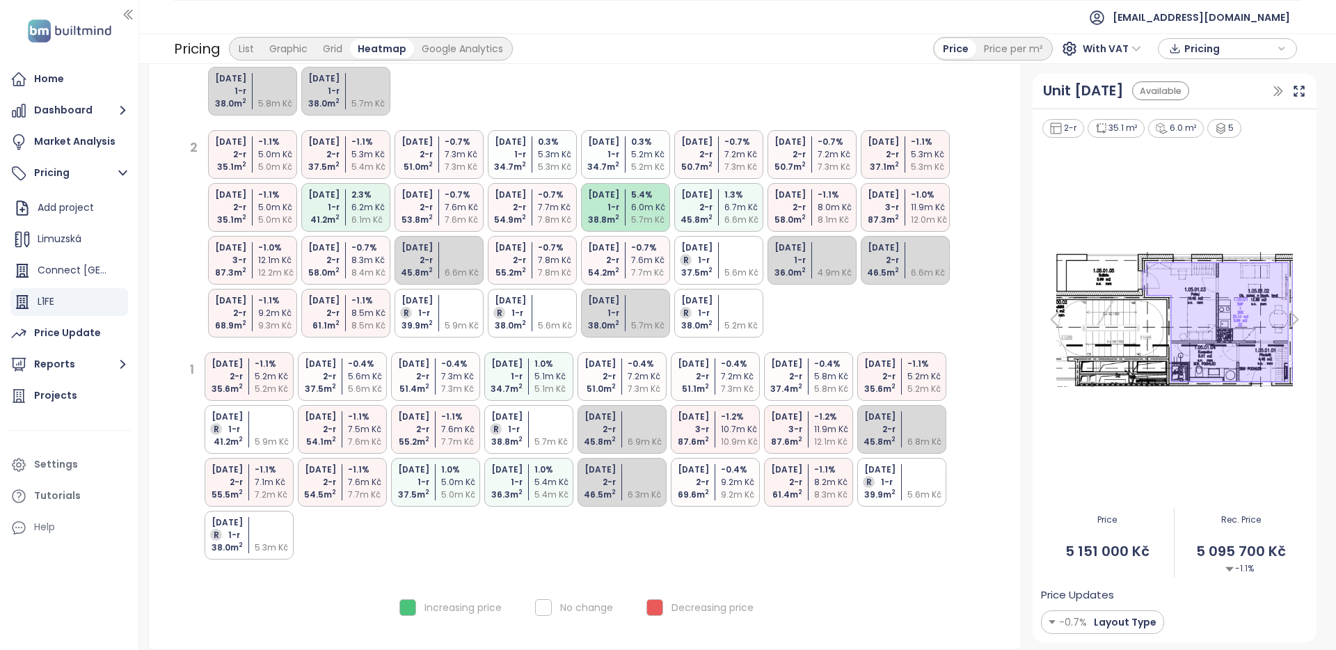
click at [649, 215] on div "5.7m Kč" at bounding box center [651, 220] width 41 height 13
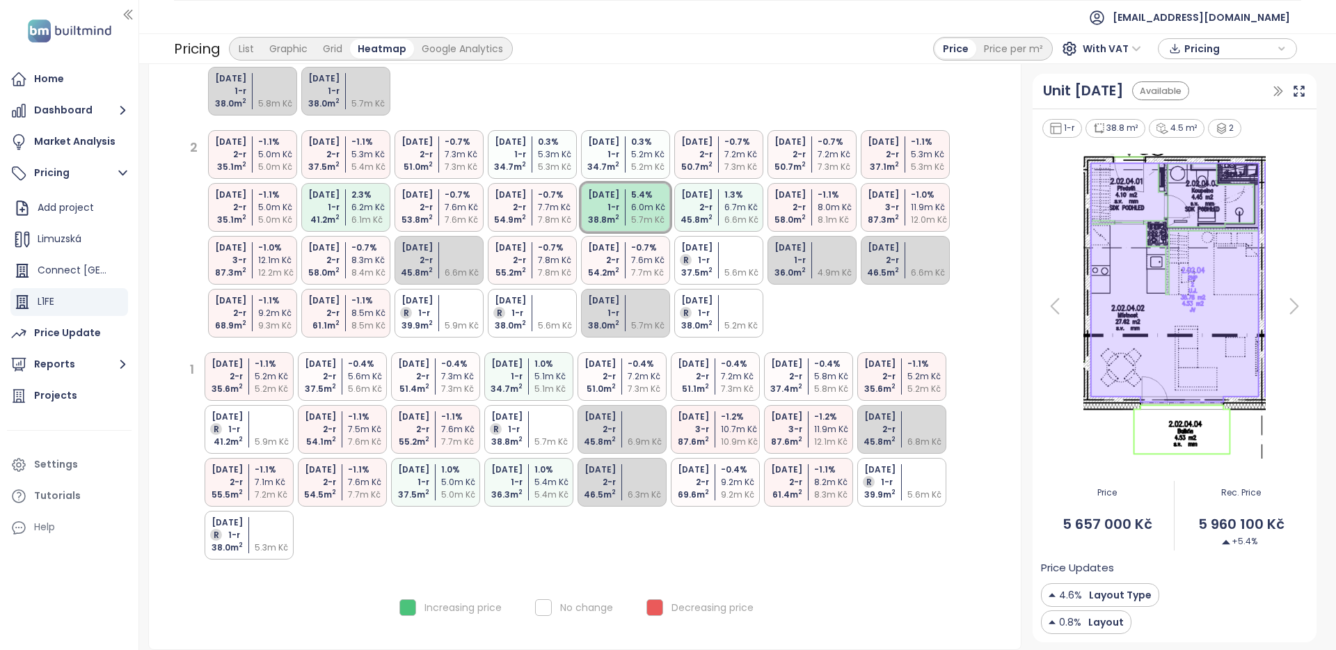
click at [475, 431] on div "7.6m Kč" at bounding box center [461, 429] width 41 height 13
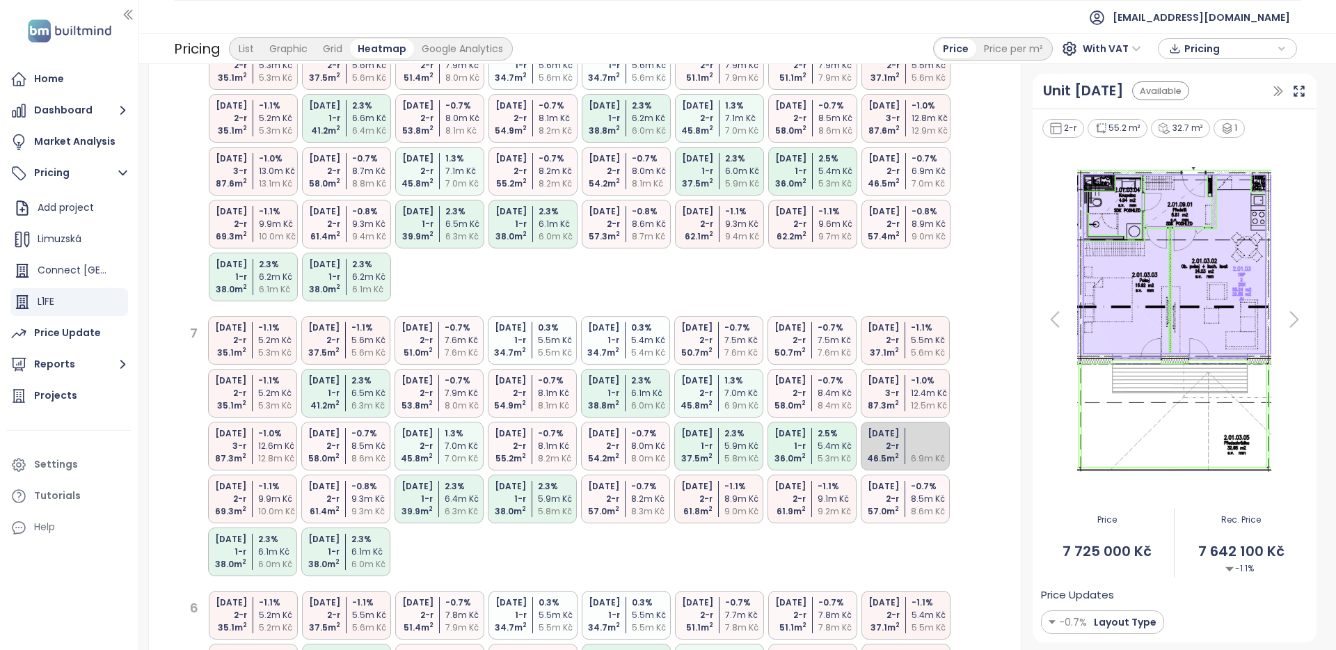
scroll to position [620, 0]
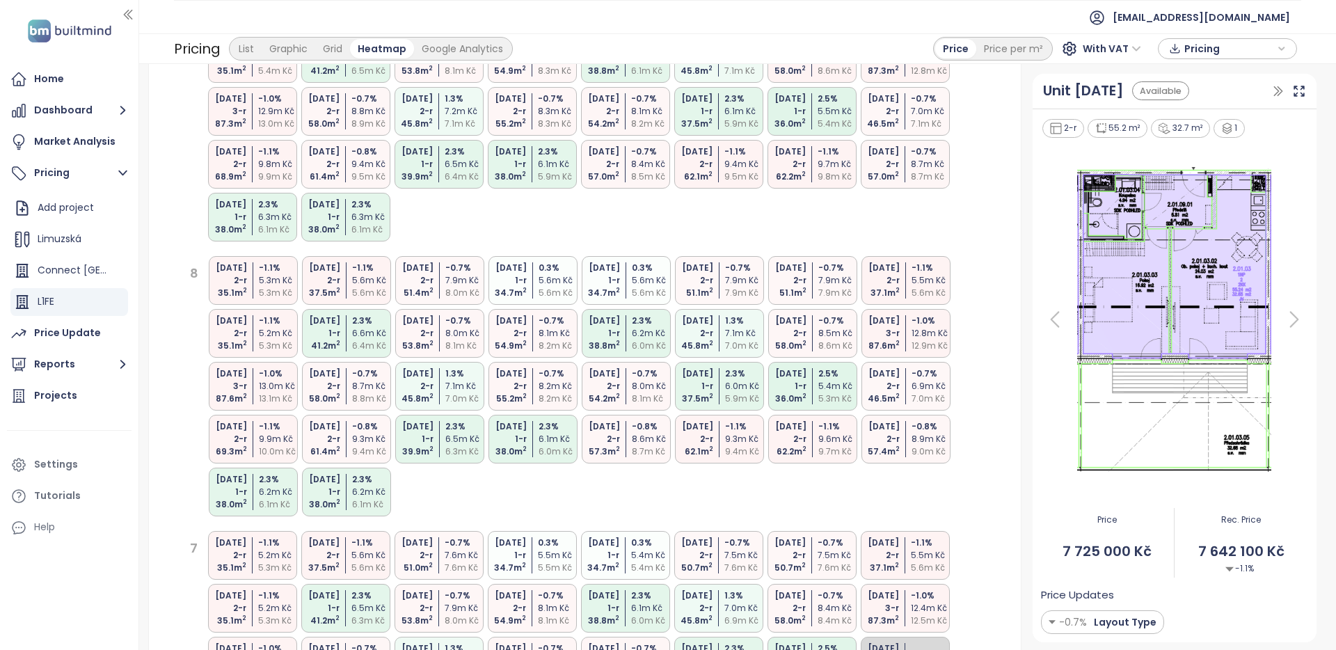
click at [638, 166] on div "8.4m Kč" at bounding box center [651, 164] width 41 height 13
